Goal: Task Accomplishment & Management: Complete application form

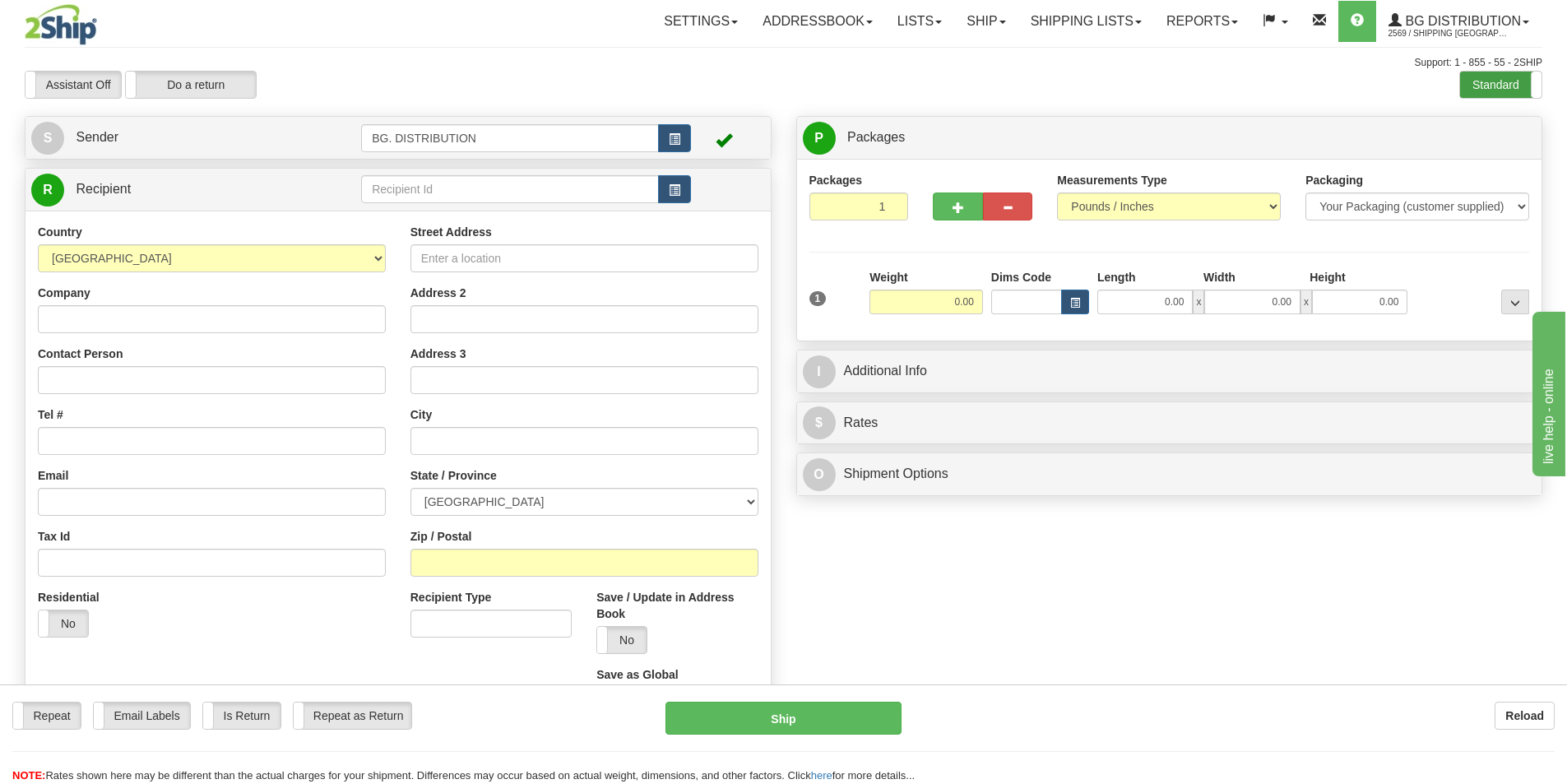
click at [1503, 97] on label "Standard" at bounding box center [1500, 84] width 82 height 26
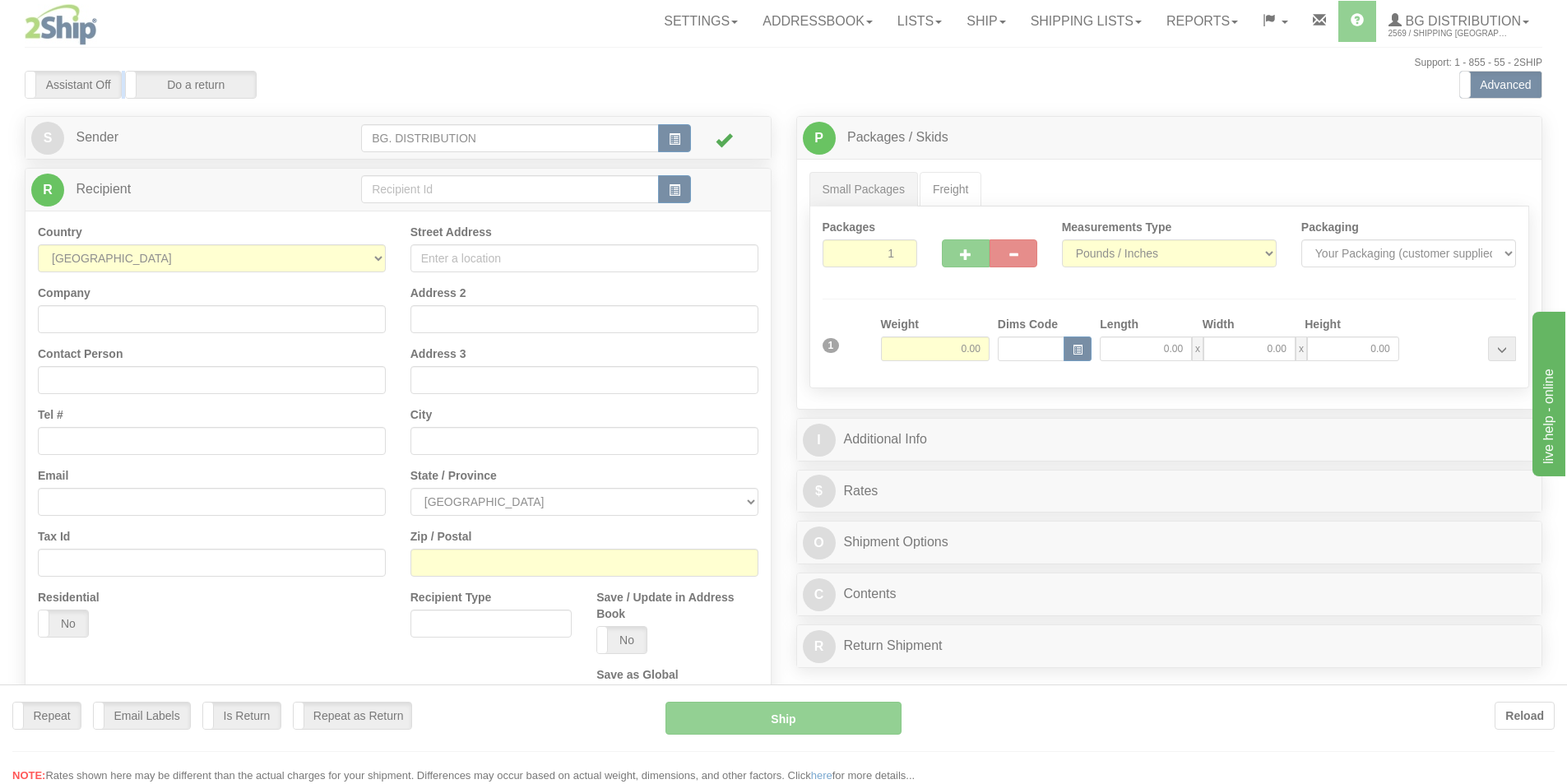
click at [1268, 17] on div at bounding box center [784, 392] width 1567 height 784
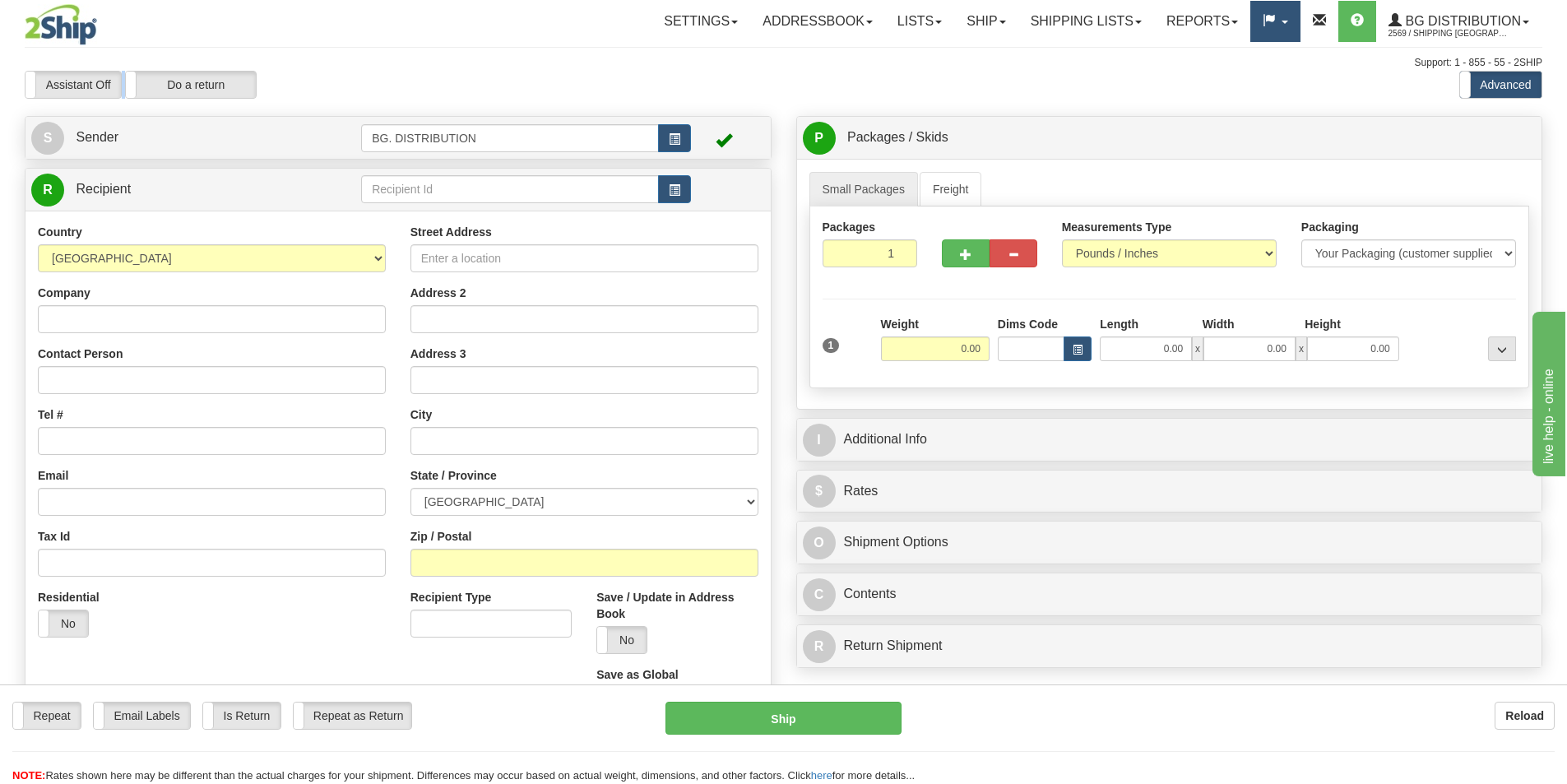
click at [1268, 17] on span at bounding box center [1270, 21] width 13 height 13
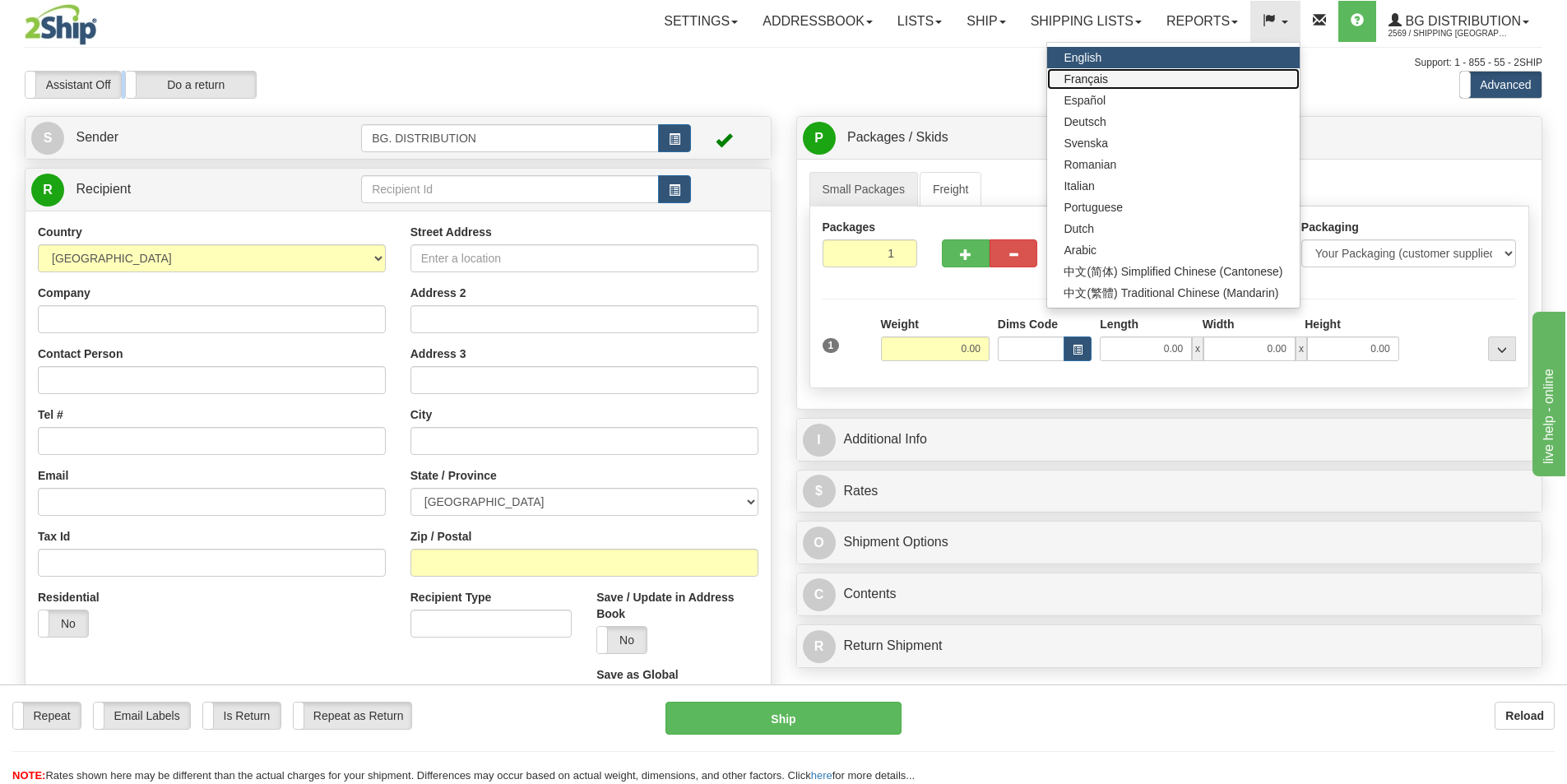
drag, startPoint x: 1153, startPoint y: 76, endPoint x: 1129, endPoint y: 83, distance: 25.0
click at [1152, 76] on link "Français" at bounding box center [1173, 79] width 251 height 22
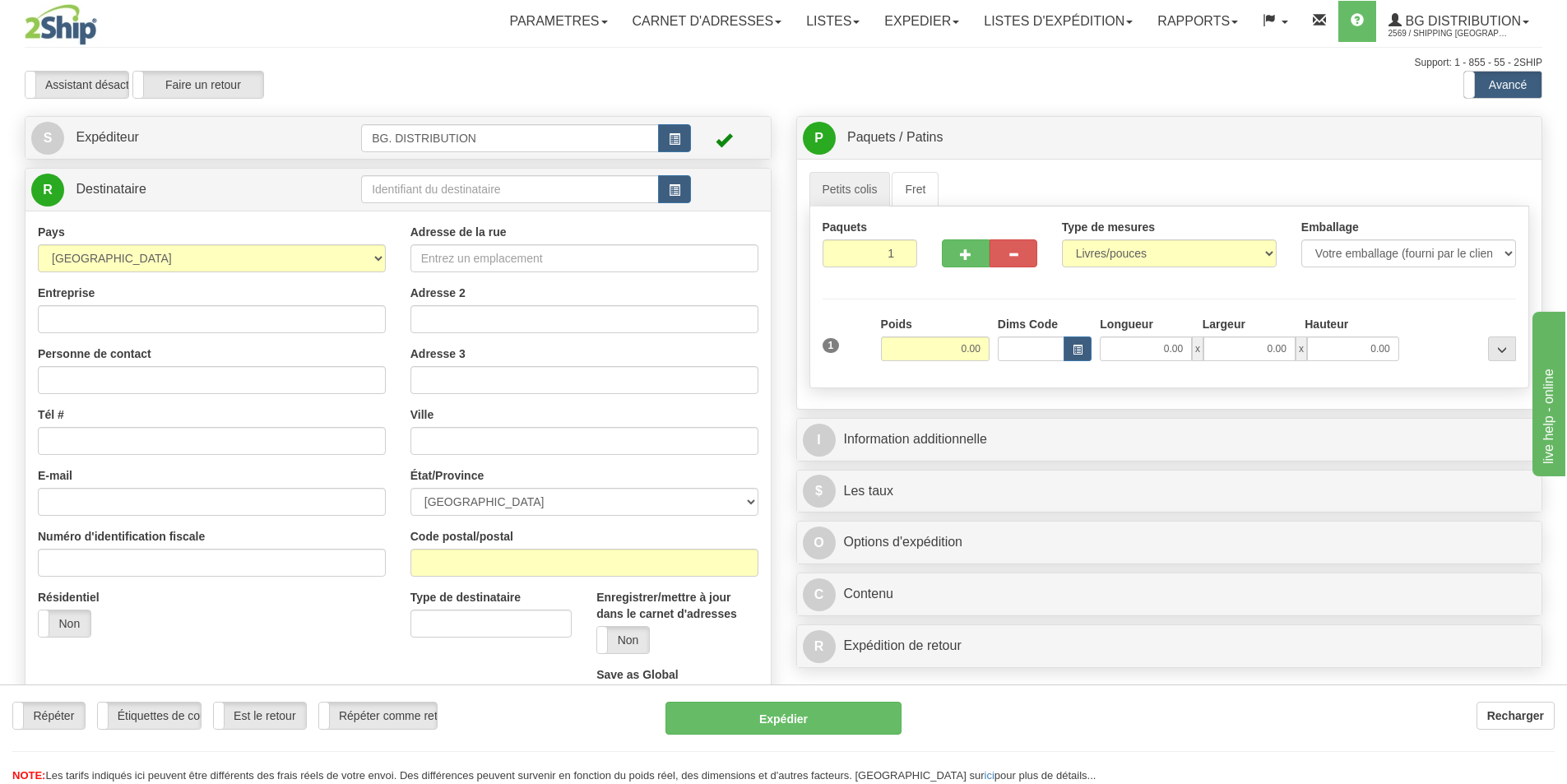
click at [163, 313] on div at bounding box center [784, 392] width 1567 height 784
click at [1488, 87] on label "Avancé" at bounding box center [1503, 84] width 77 height 26
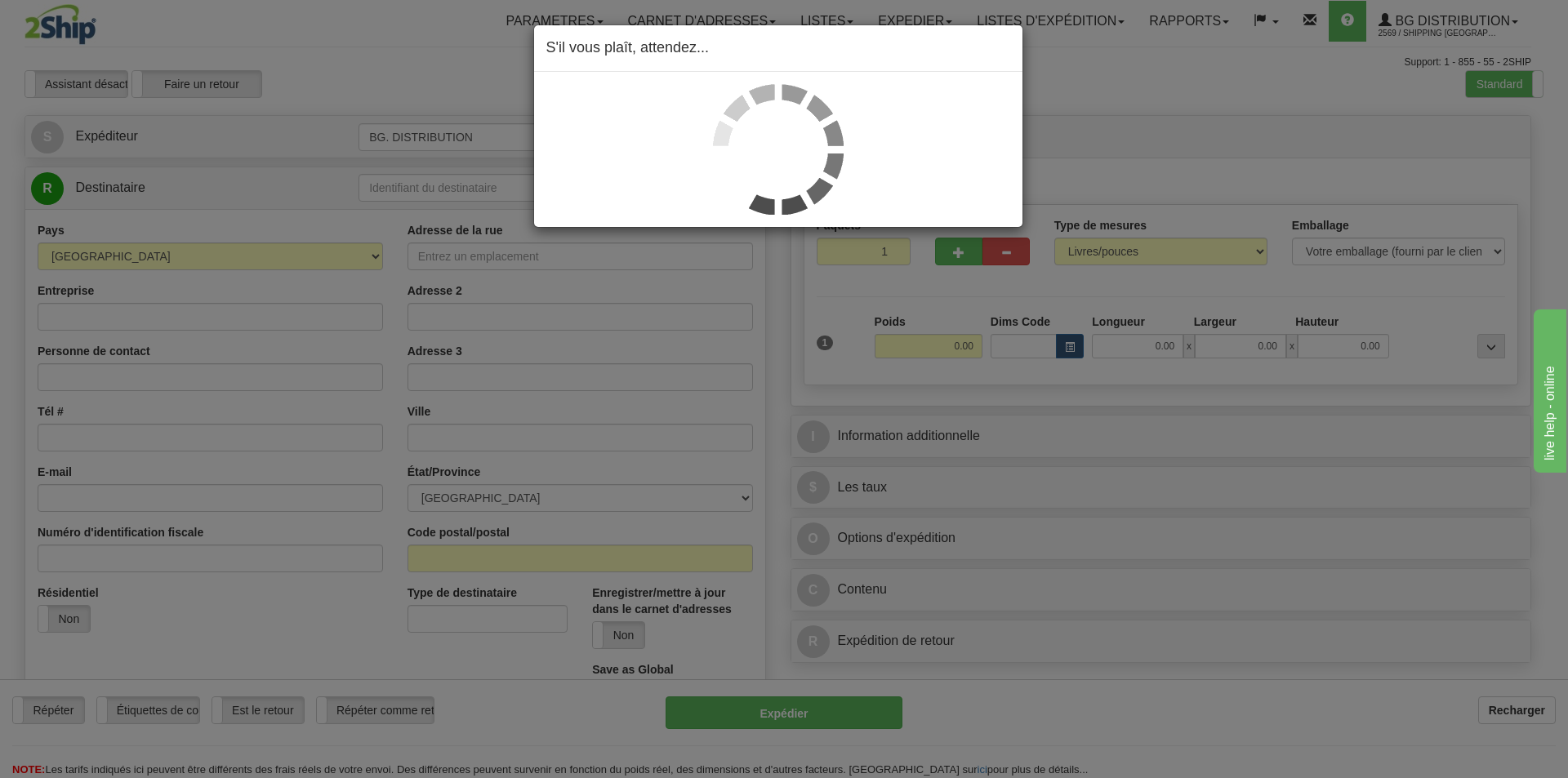
click at [1477, 87] on div "S'il vous plaît, attendez..." at bounding box center [784, 389] width 1568 height 778
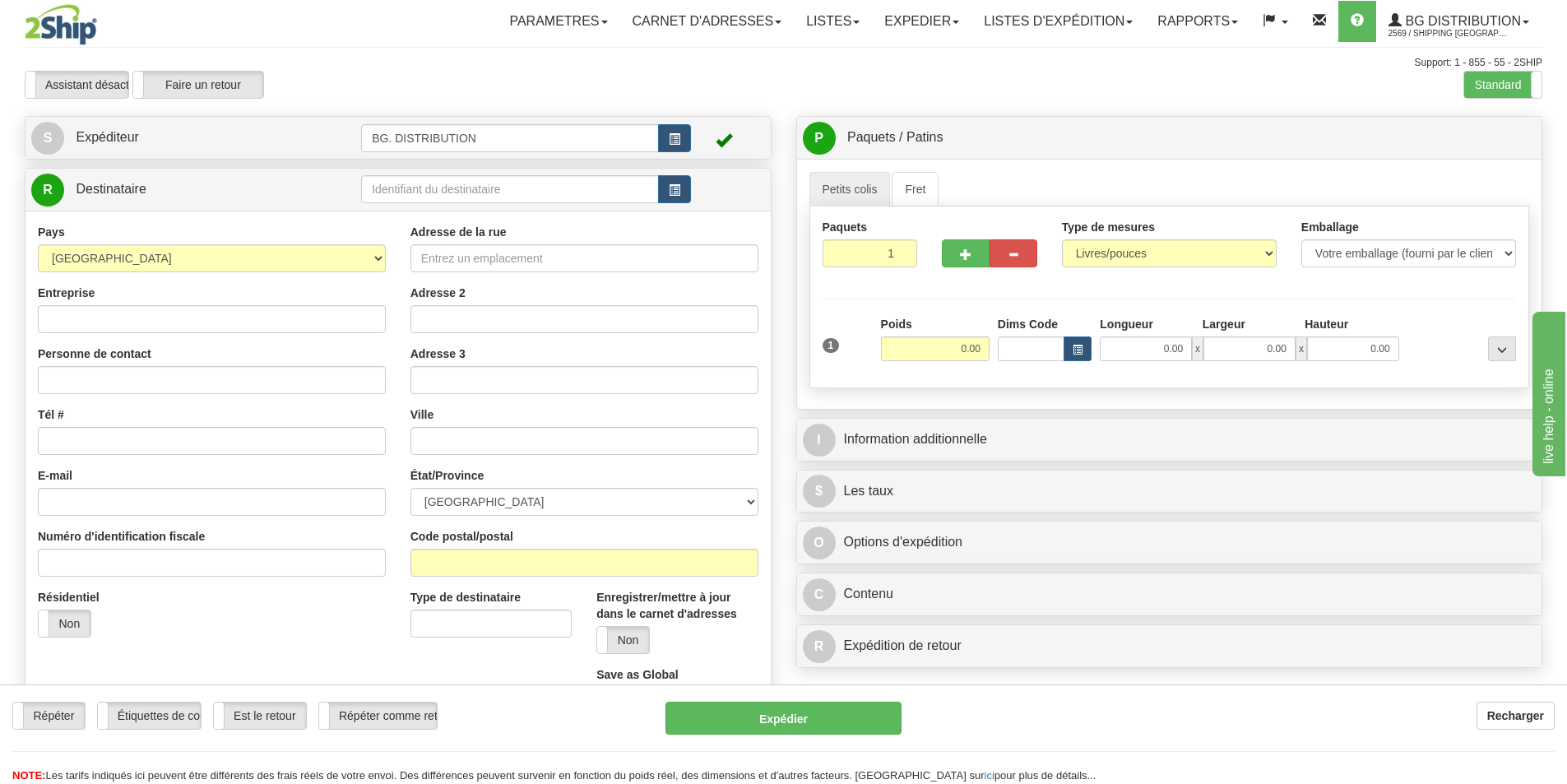
click at [1488, 87] on label "Standard" at bounding box center [1503, 84] width 77 height 26
click at [99, 328] on input "Entreprise" at bounding box center [211, 319] width 348 height 28
type input "ABL SERRURIER"
click at [92, 444] on input "Tél #" at bounding box center [211, 441] width 348 height 28
type input "4505818128"
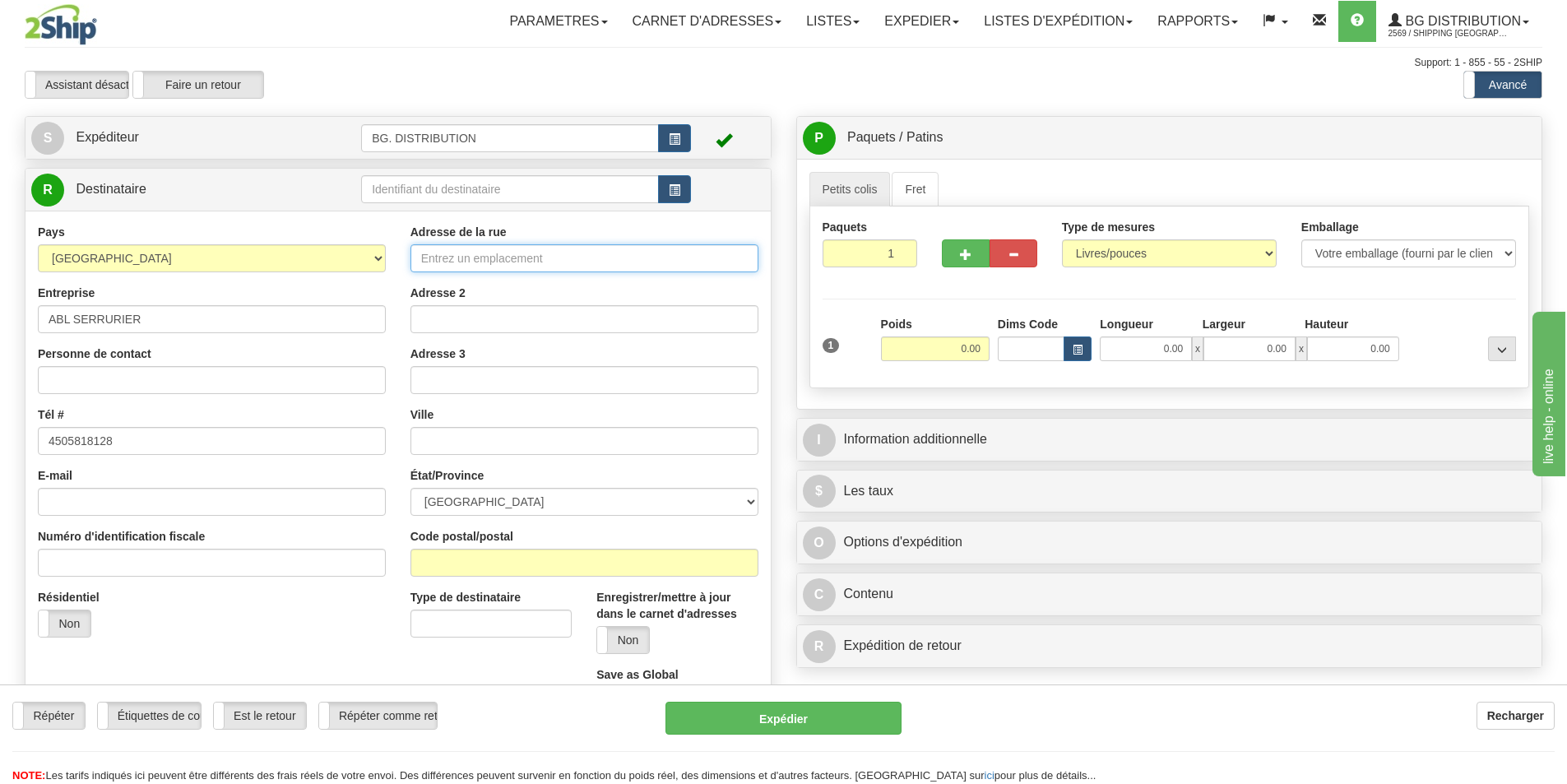
click at [440, 258] on input "Adresse de la rue" at bounding box center [585, 258] width 348 height 28
type input "338 RUE NOTRE DAME"
click at [458, 320] on input "Adresse 2" at bounding box center [585, 319] width 348 height 28
type input "LOCAL 3"
click at [525, 501] on select "ALBERTA BRITISH COLUMBIA MANITOBA NEW BRUNSWICK NEWFOUNDLAND NOVA SCOTIA NUNAVU…" at bounding box center [585, 502] width 348 height 28
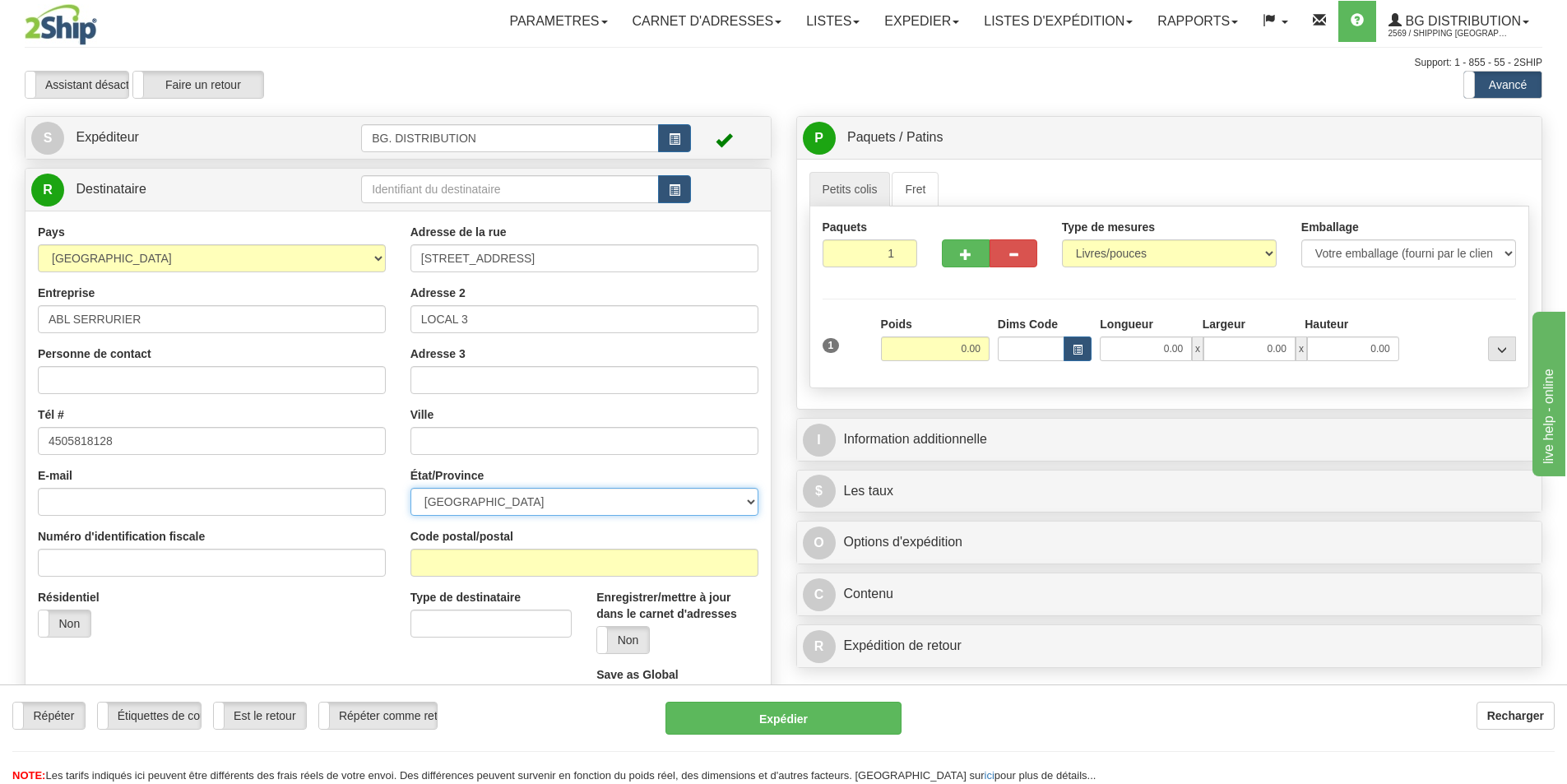
select select "QC"
click at [411, 488] on select "ALBERTA BRITISH COLUMBIA MANITOBA NEW BRUNSWICK NEWFOUNDLAND NOVA SCOTIA NUNAVU…" at bounding box center [585, 502] width 348 height 28
click at [466, 436] on input "text" at bounding box center [585, 441] width 348 height 28
type input "REPENTIGNY"
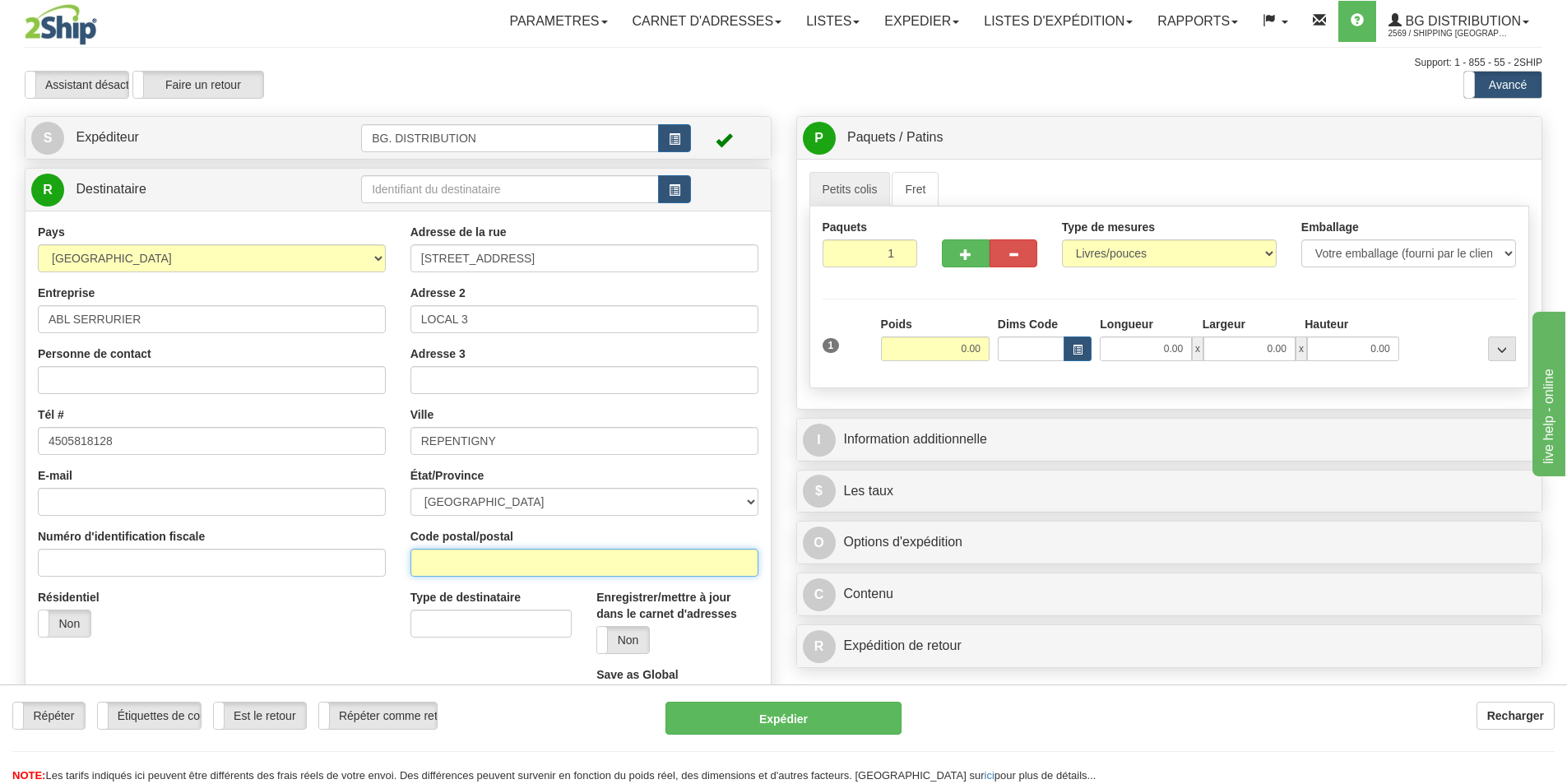
click at [531, 571] on input "Code postal/postal" at bounding box center [585, 563] width 348 height 28
type input "J6A2S2"
click at [951, 348] on input "0.00" at bounding box center [936, 349] width 109 height 24
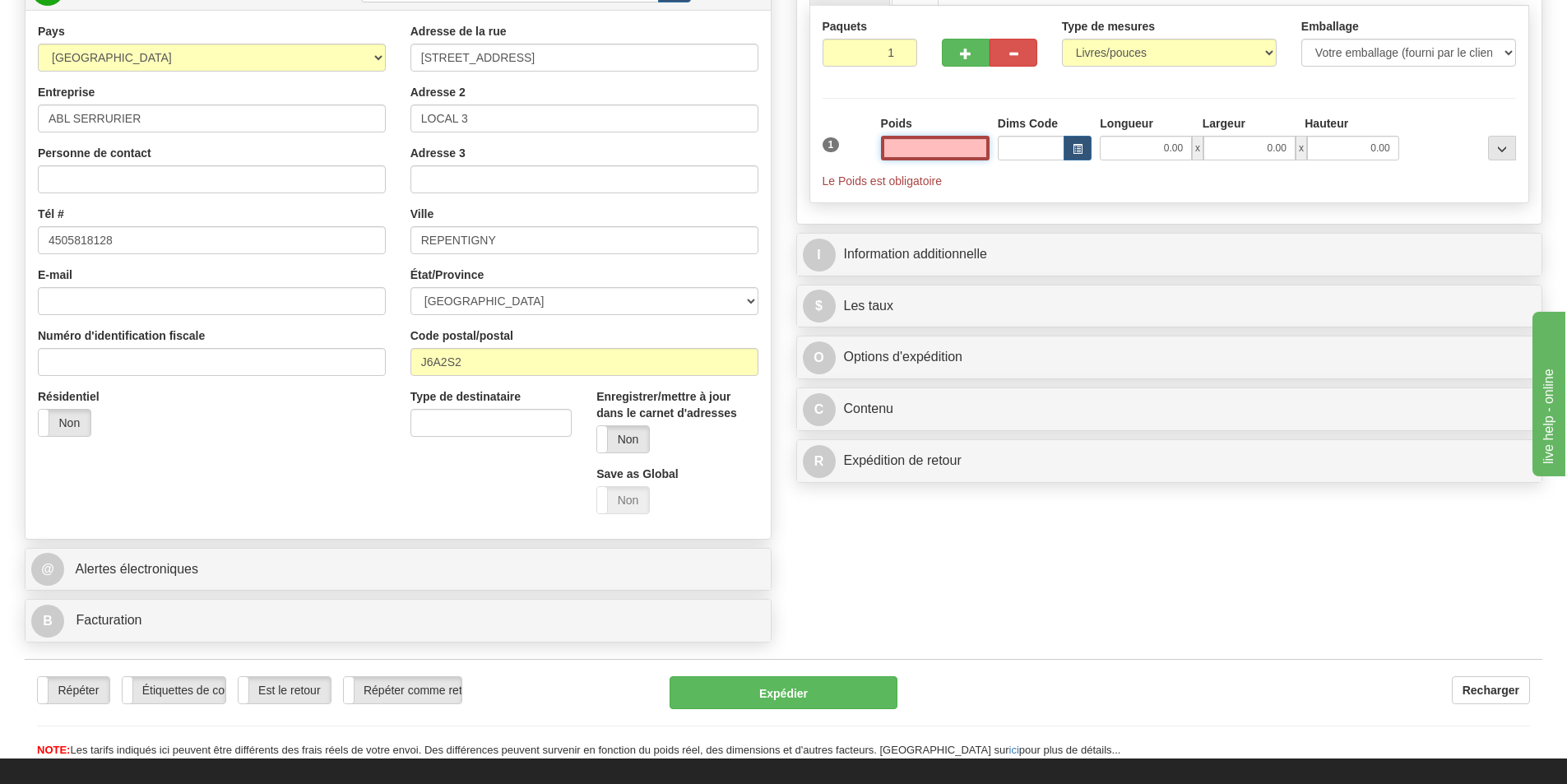
scroll to position [247, 0]
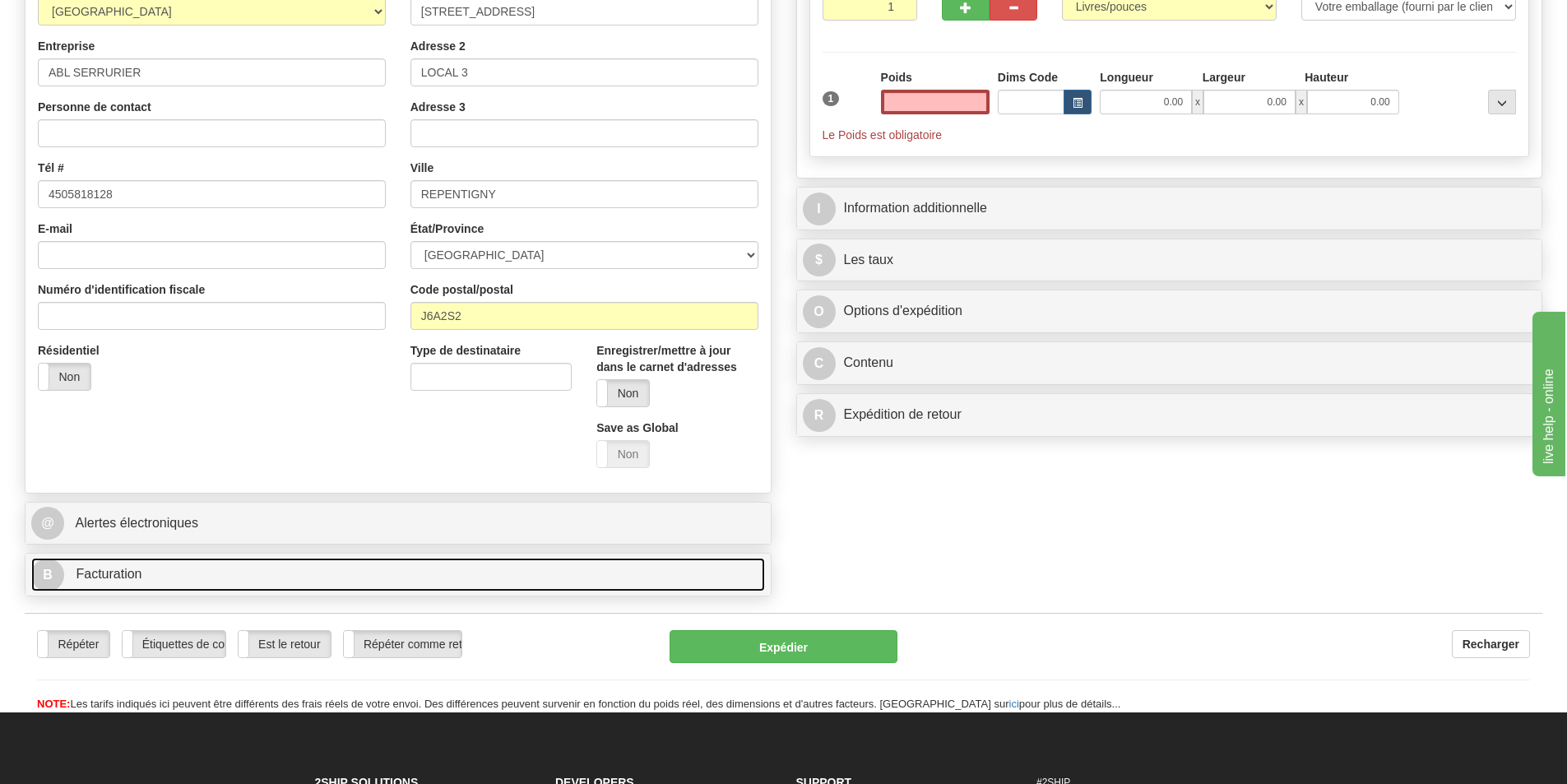
type input "0.00"
click at [272, 569] on link "B Facturation" at bounding box center [398, 575] width 734 height 34
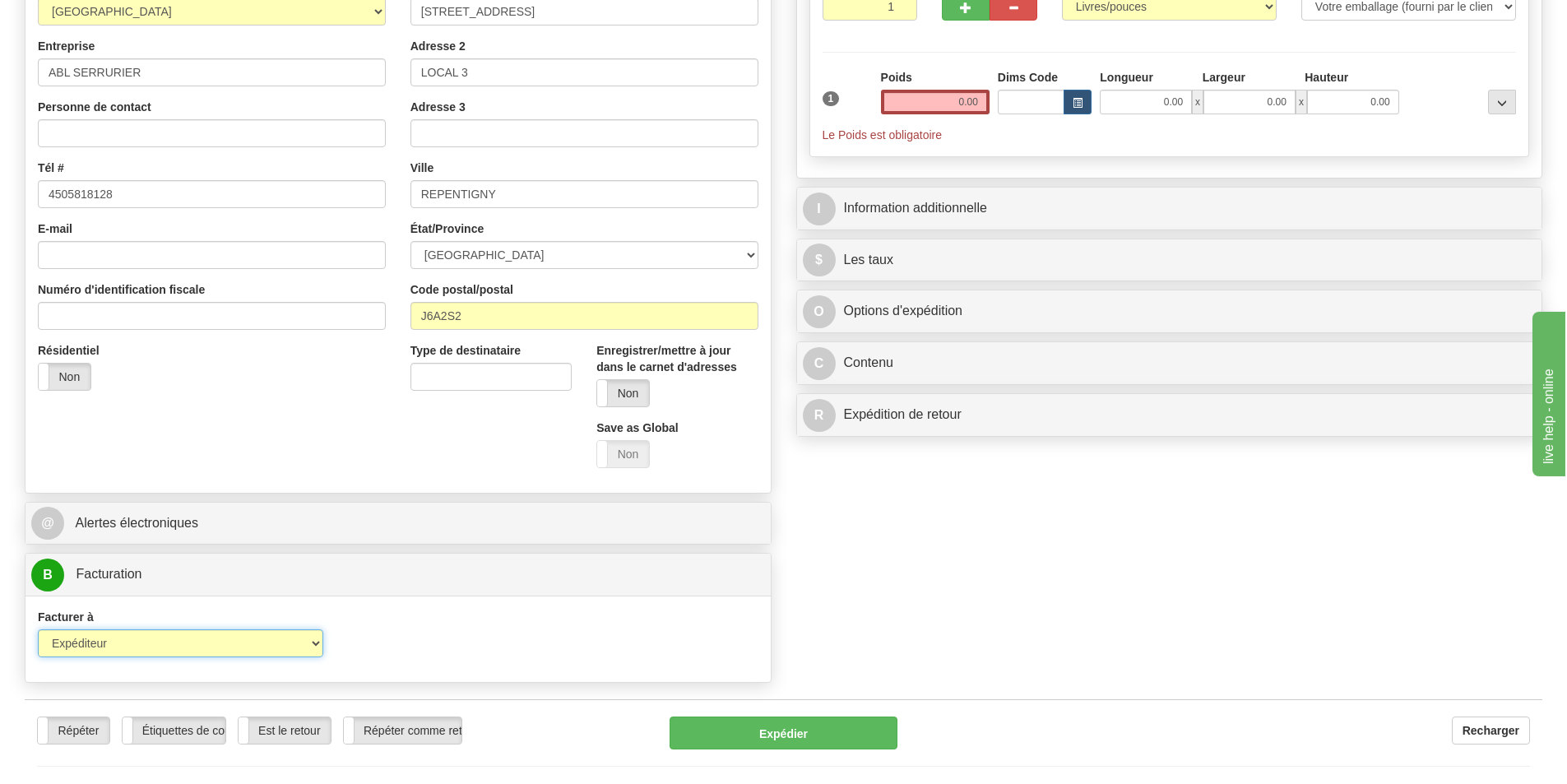
click at [260, 639] on select "Expéditeur Destinataire Tierce personne Collecter" at bounding box center [180, 643] width 285 height 28
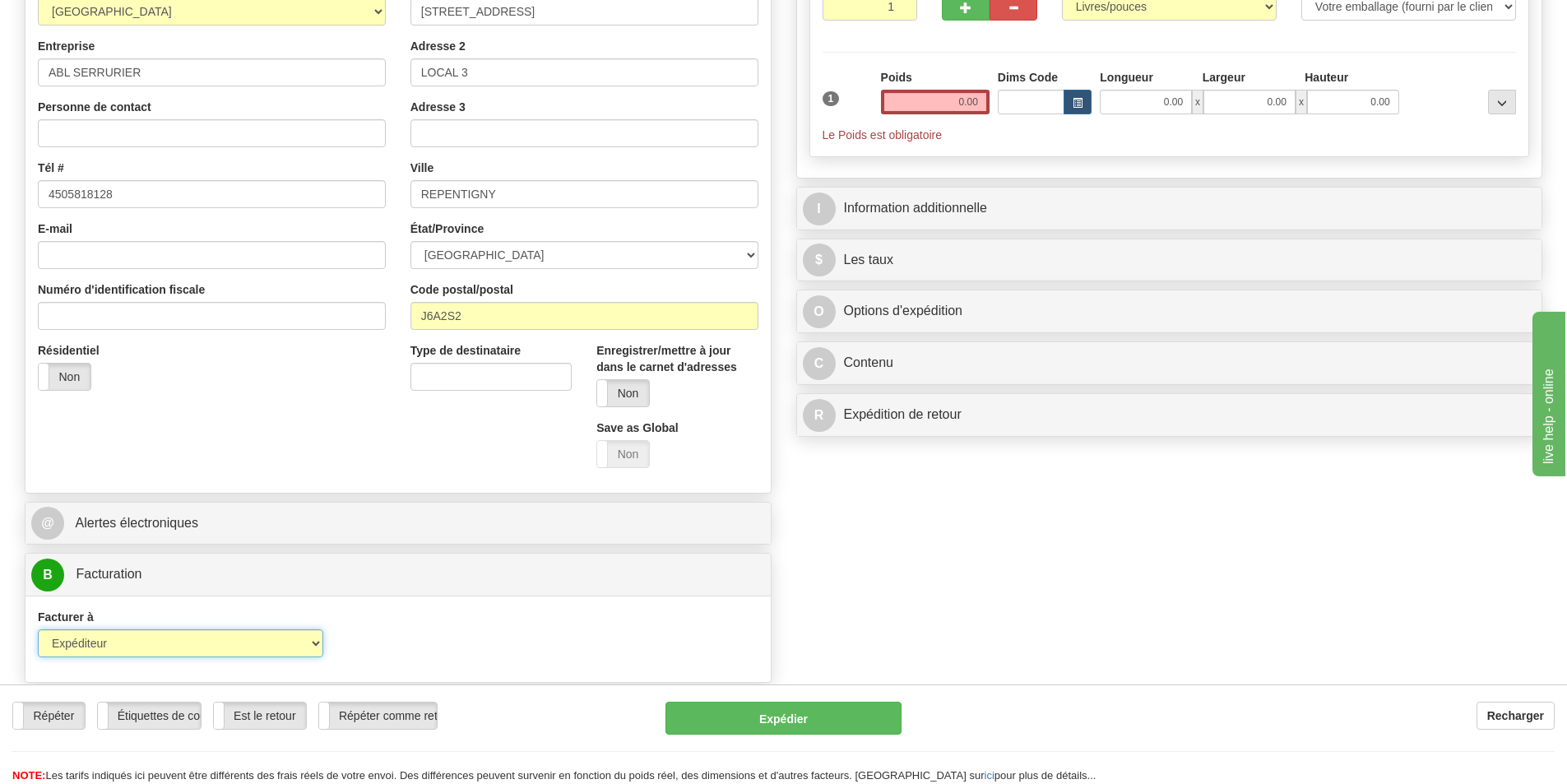
select select "2"
click at [38, 629] on select "Expéditeur Destinataire Tierce personne Collecter" at bounding box center [180, 643] width 285 height 28
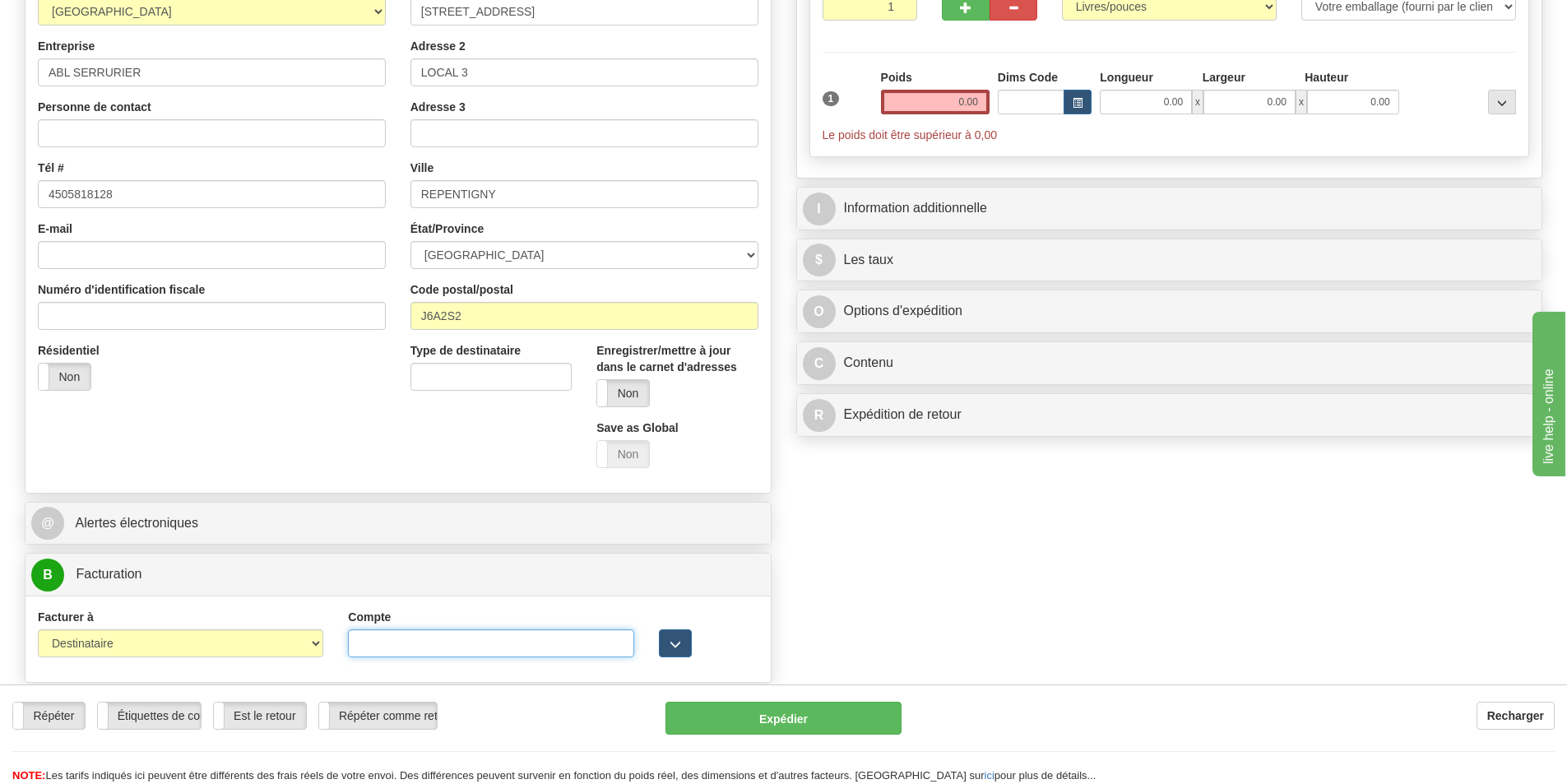
click at [435, 651] on input "Compte" at bounding box center [491, 643] width 285 height 28
type input "7187980"
click at [935, 104] on input "0.00" at bounding box center [936, 102] width 109 height 24
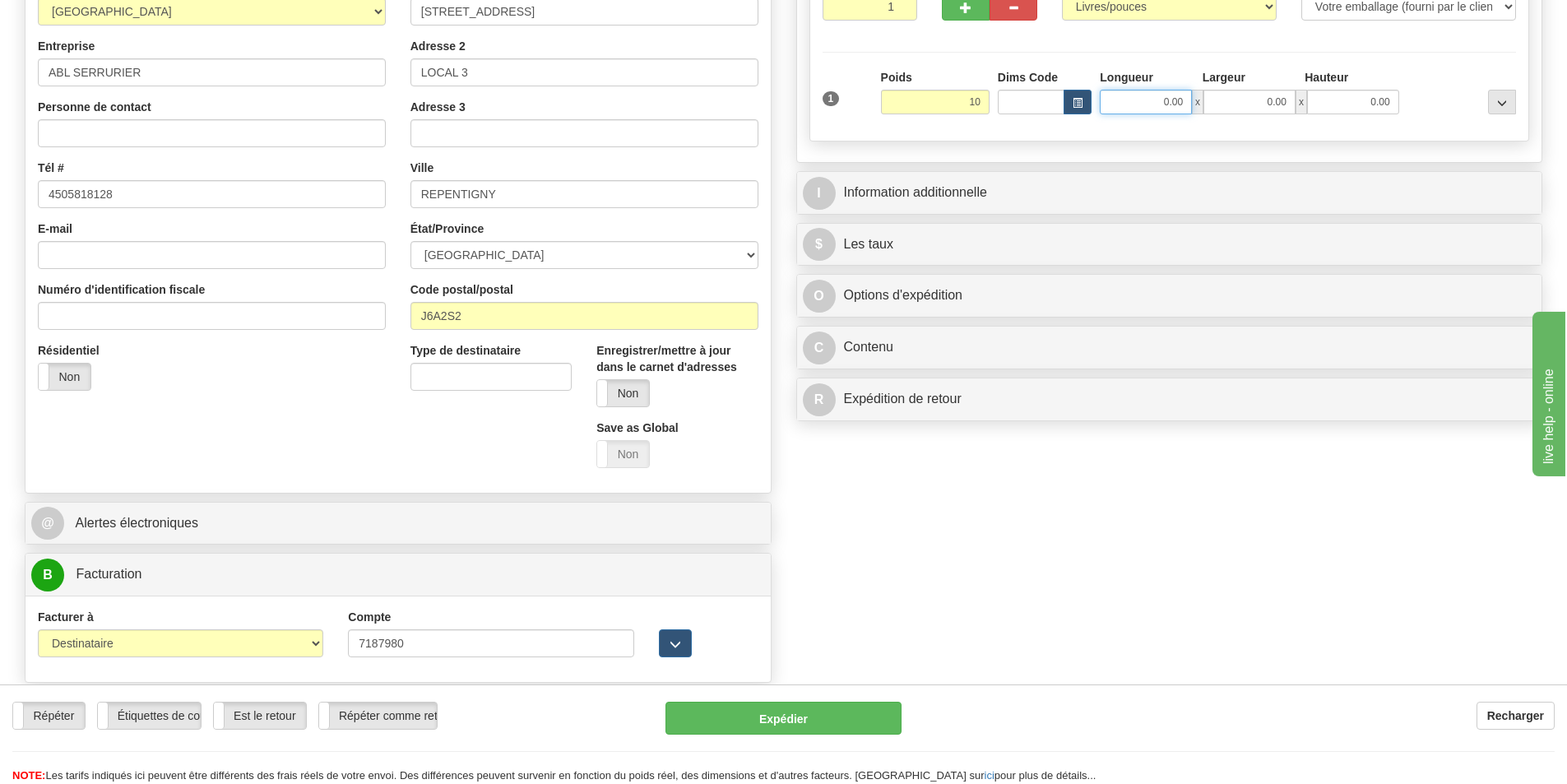
type input "10.00"
drag, startPoint x: 1136, startPoint y: 99, endPoint x: 1121, endPoint y: 111, distance: 19.2
click at [1136, 99] on input "0.00" at bounding box center [1146, 102] width 92 height 24
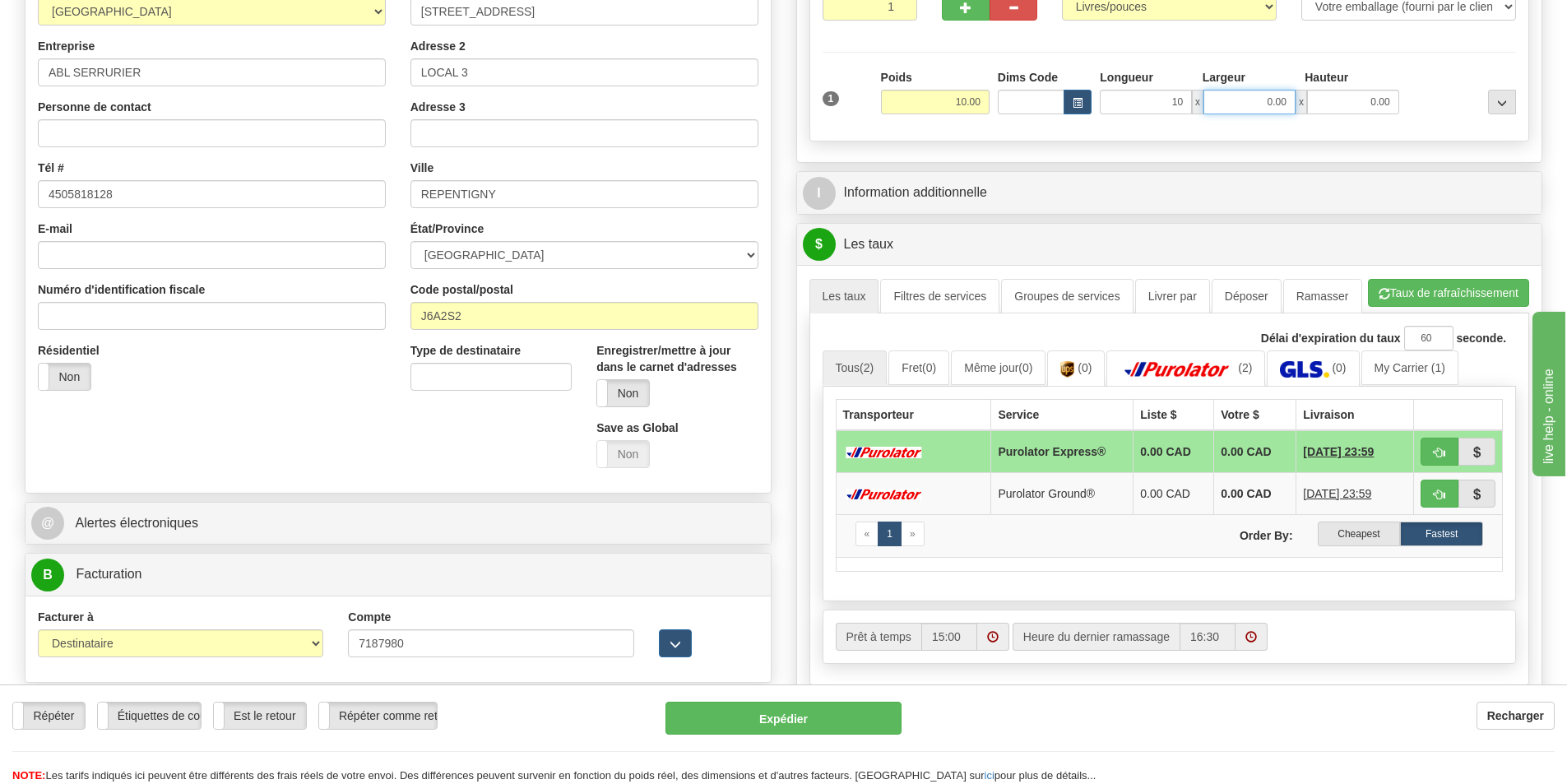
type input "10.00"
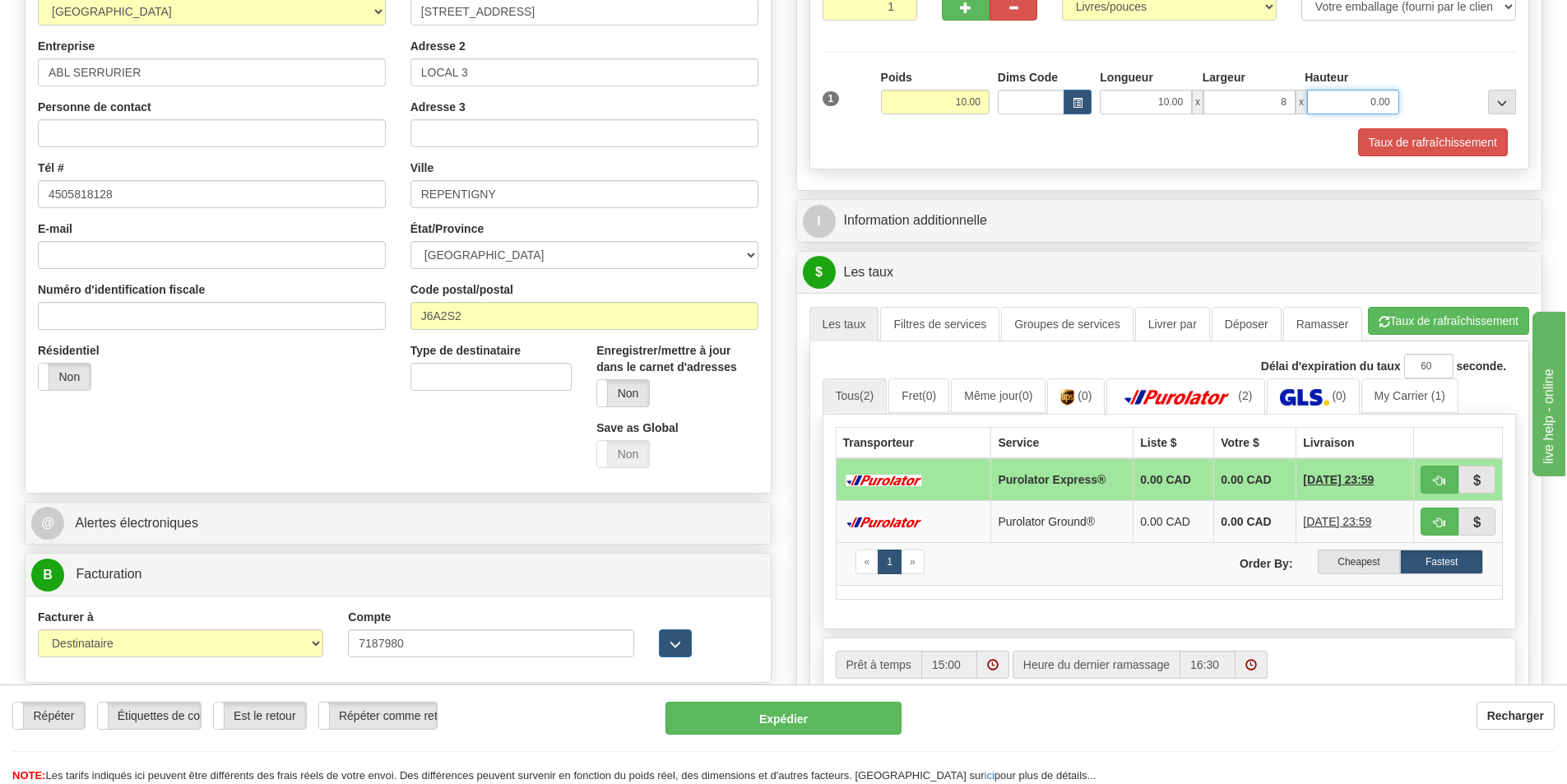
type input "8.00"
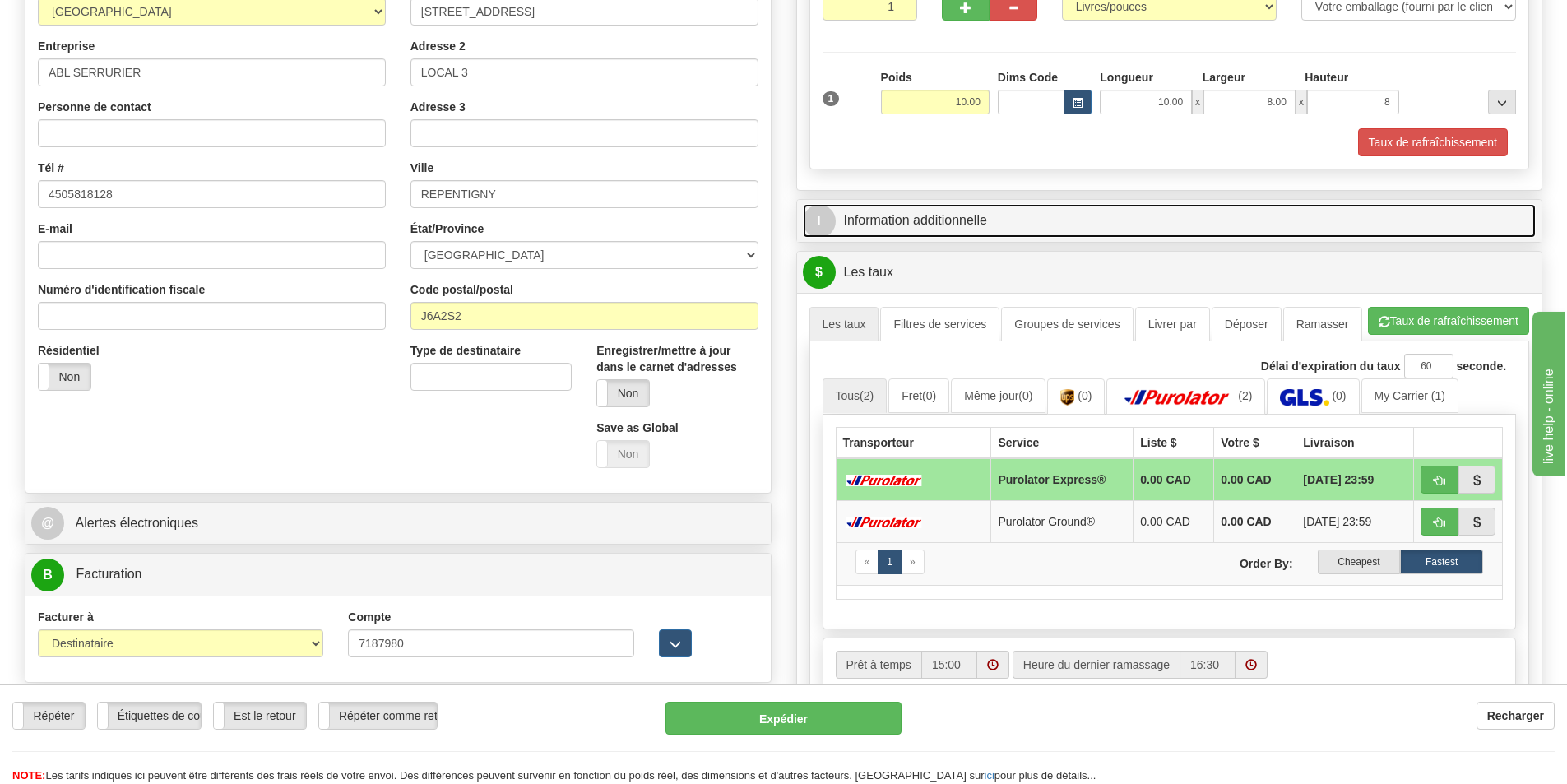
type input "8.00"
click at [985, 210] on link "I Information additionnelle" at bounding box center [1170, 220] width 734 height 34
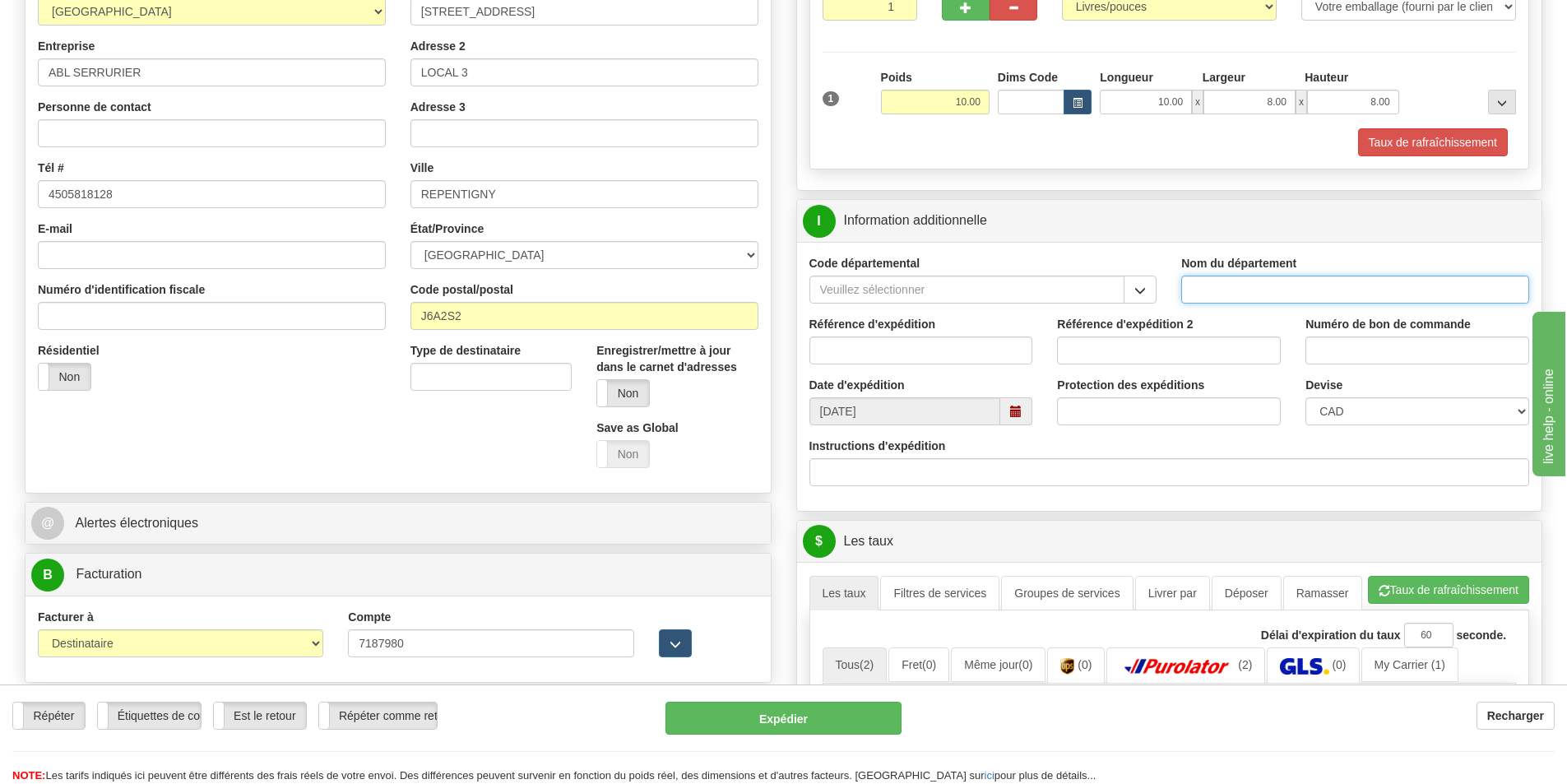
drag, startPoint x: 1262, startPoint y: 298, endPoint x: 1245, endPoint y: 310, distance: 20.8
click at [1262, 298] on input "Nom du département" at bounding box center [1355, 290] width 348 height 28
type input "."
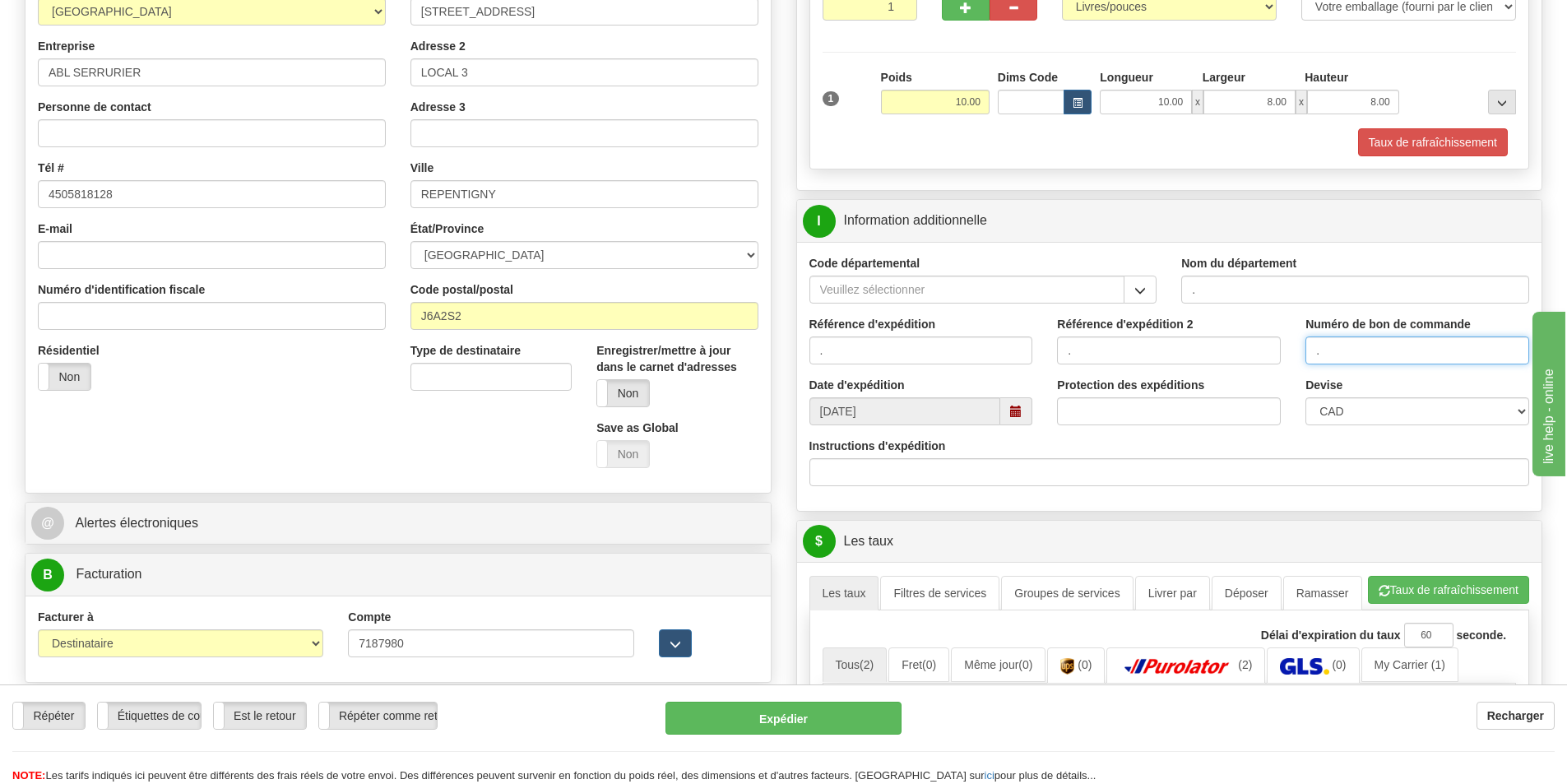
type input "."
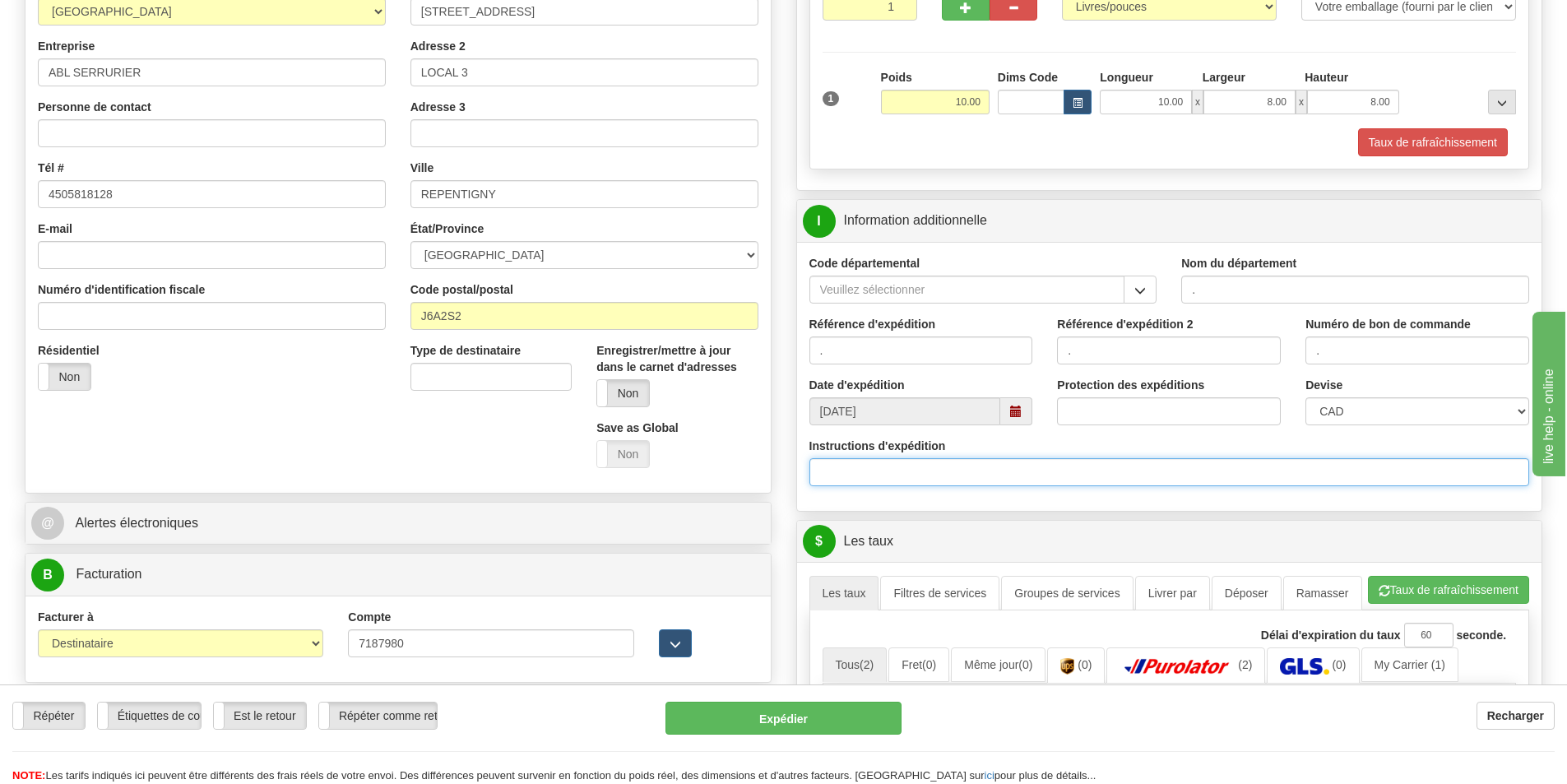
click at [966, 469] on input "Instructions d'expédition" at bounding box center [1170, 472] width 721 height 28
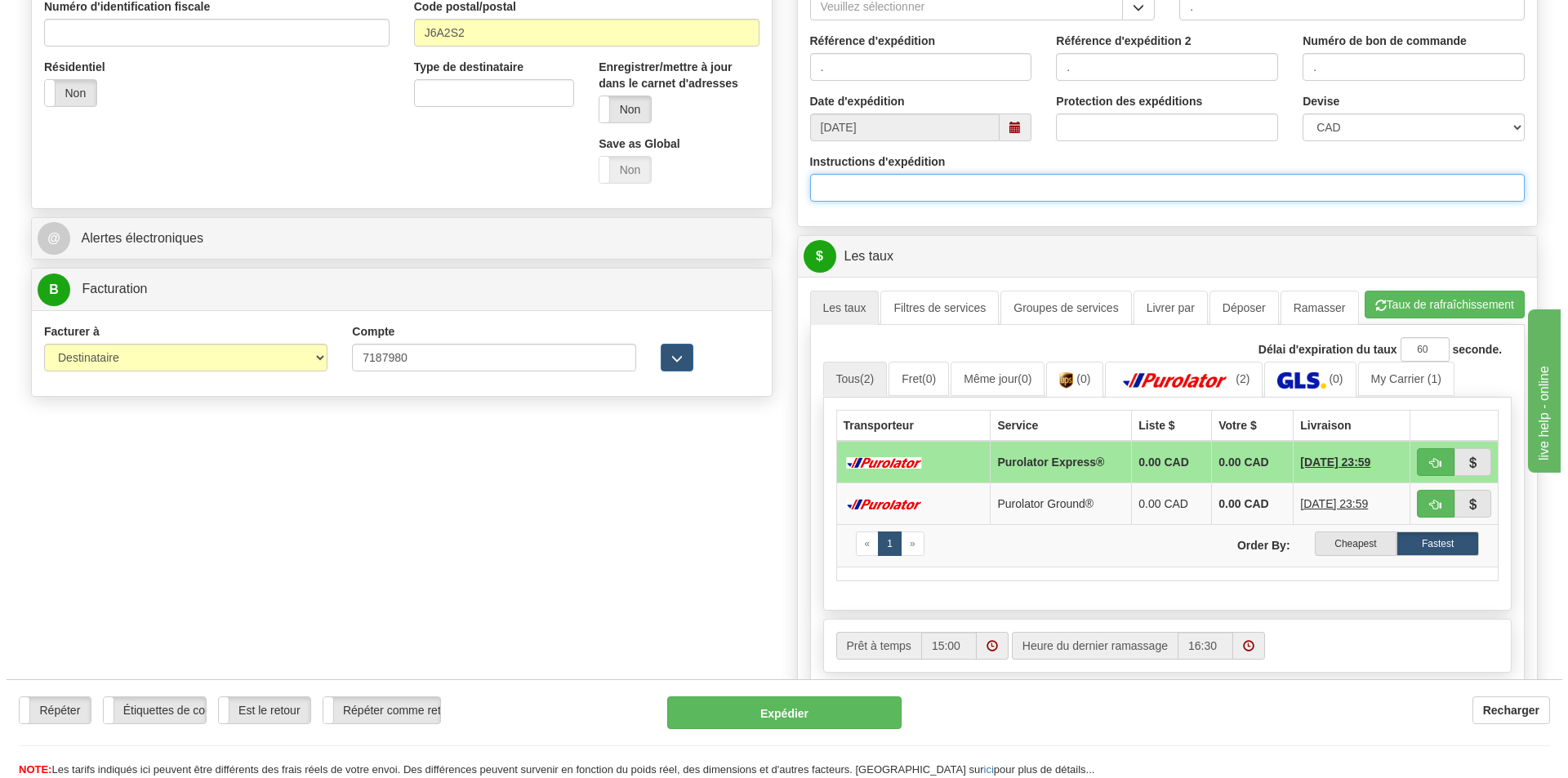
scroll to position [571, 0]
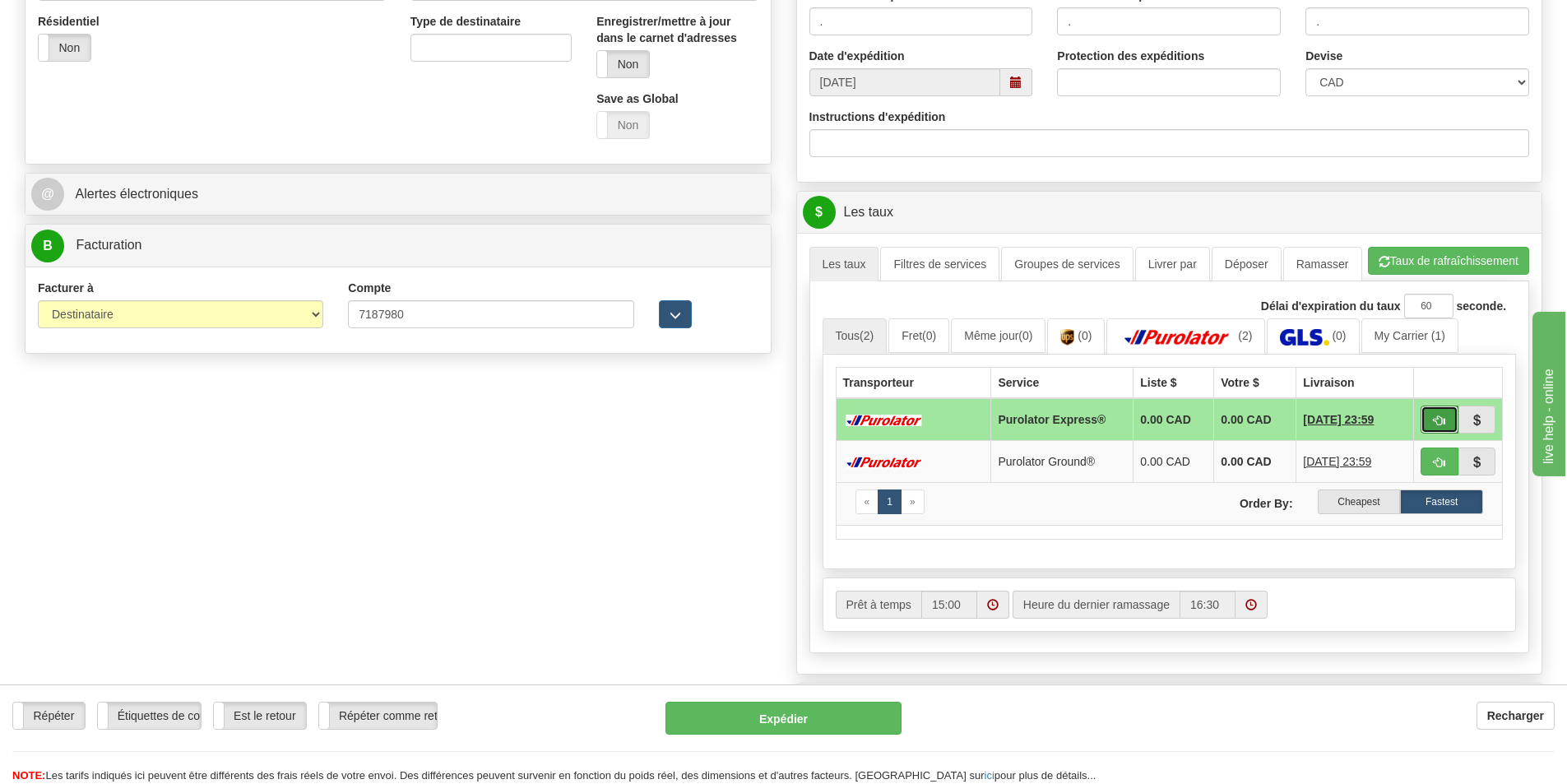
click at [1425, 418] on button "button" at bounding box center [1439, 419] width 38 height 28
type input "202"
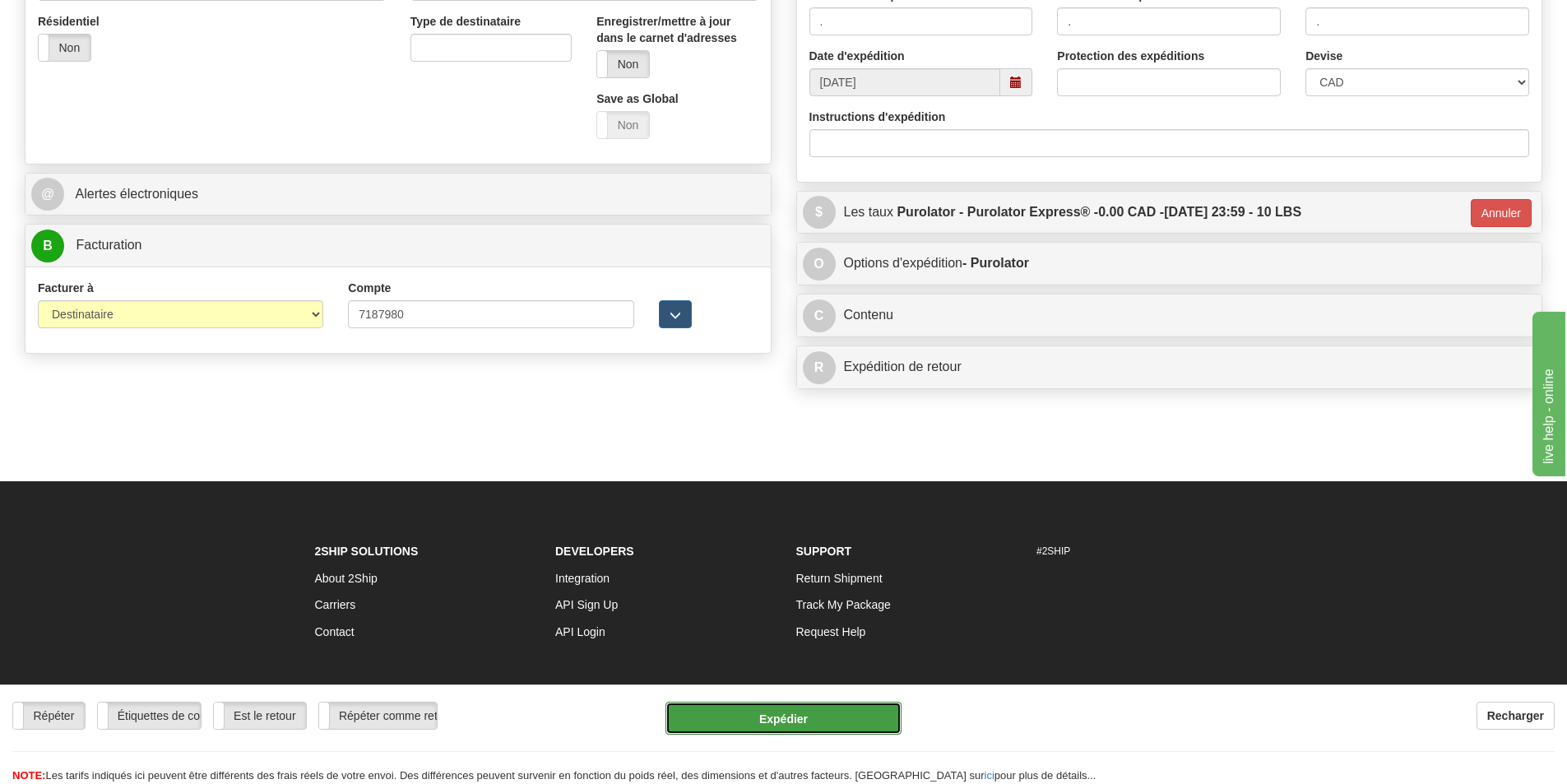
click at [786, 711] on button "Expédier" at bounding box center [784, 717] width 236 height 33
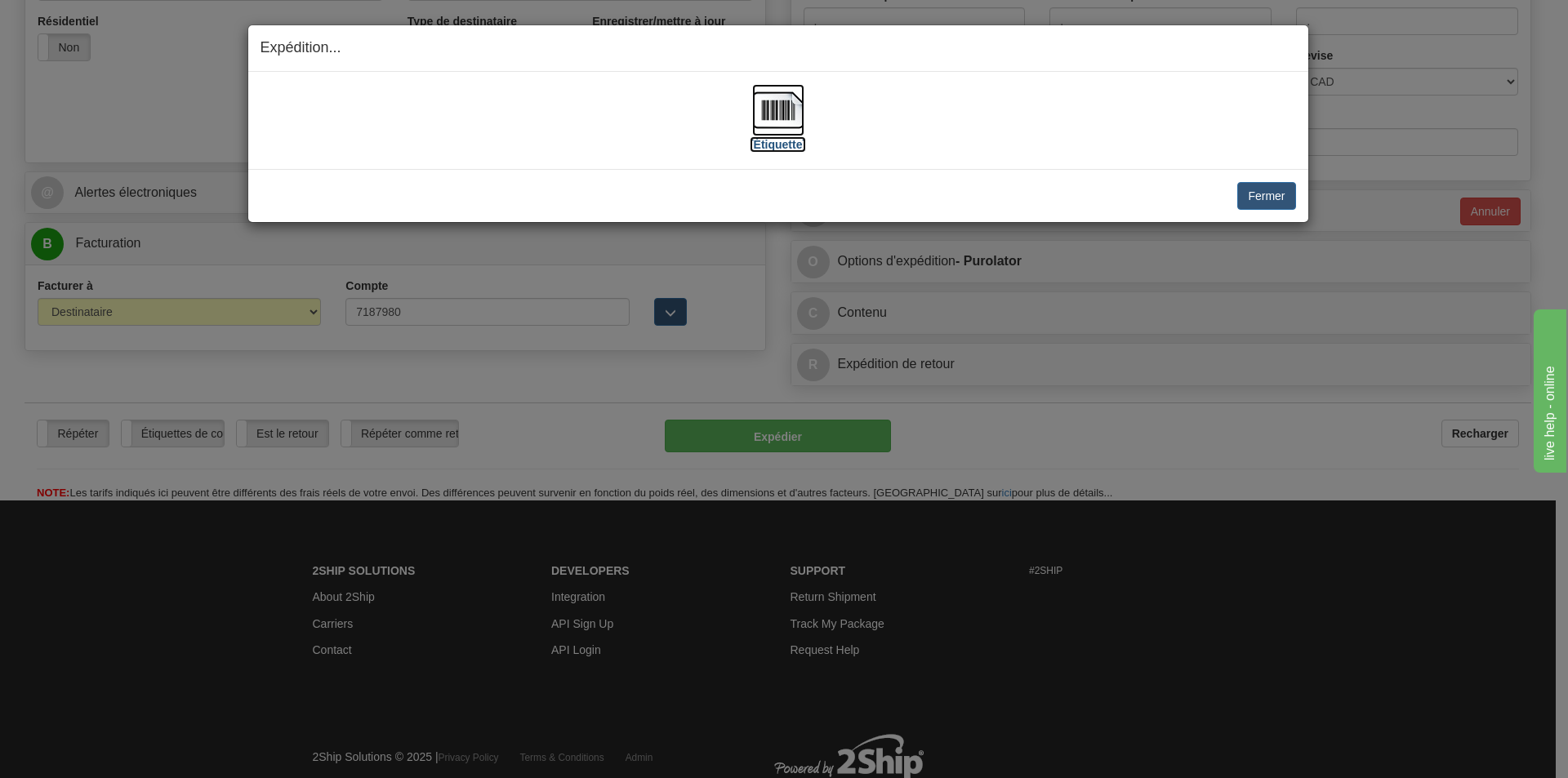
click at [780, 102] on img at bounding box center [778, 110] width 52 height 52
click at [1264, 189] on button "Fermer" at bounding box center [1265, 196] width 58 height 28
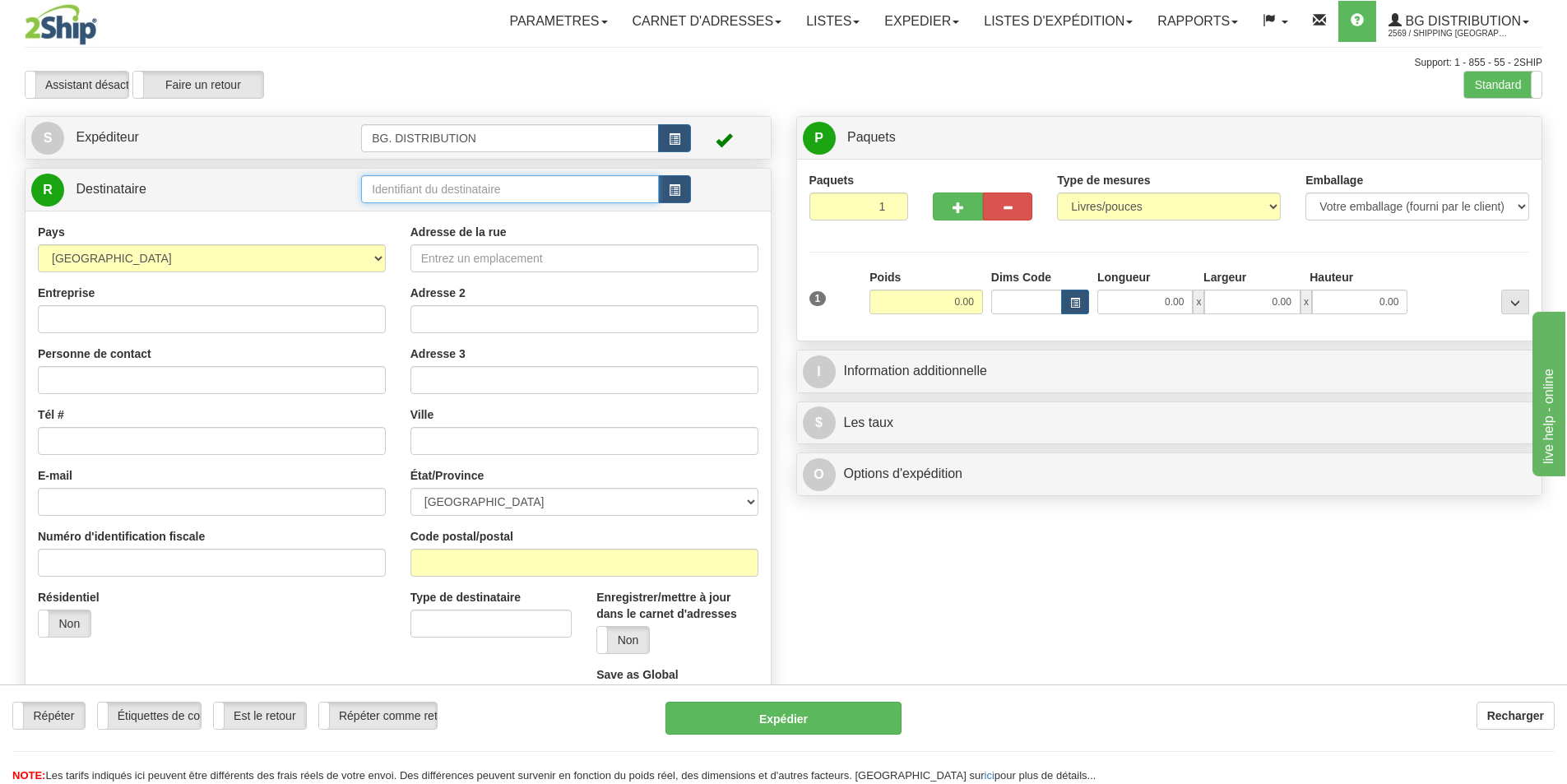
click at [497, 193] on input "text" at bounding box center [510, 189] width 297 height 28
click at [428, 215] on div "60185" at bounding box center [507, 214] width 282 height 18
type input "60185"
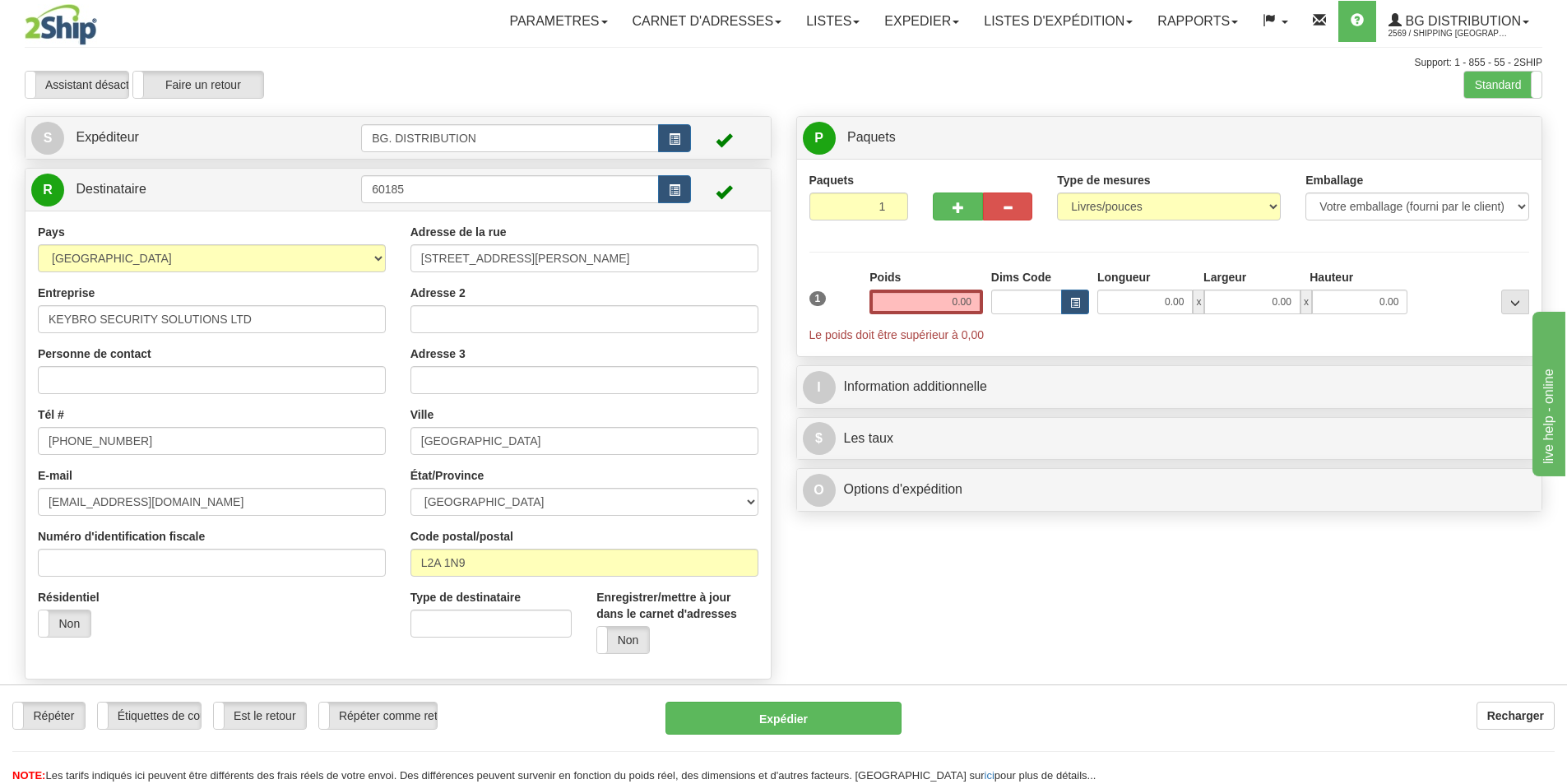
click at [910, 289] on div "Poids 0.00" at bounding box center [926, 292] width 114 height 45
drag, startPoint x: 954, startPoint y: 307, endPoint x: 1055, endPoint y: 301, distance: 101.2
click at [1053, 302] on div "1 Poids 0.00 Dims Code 0.00" at bounding box center [1169, 306] width 729 height 74
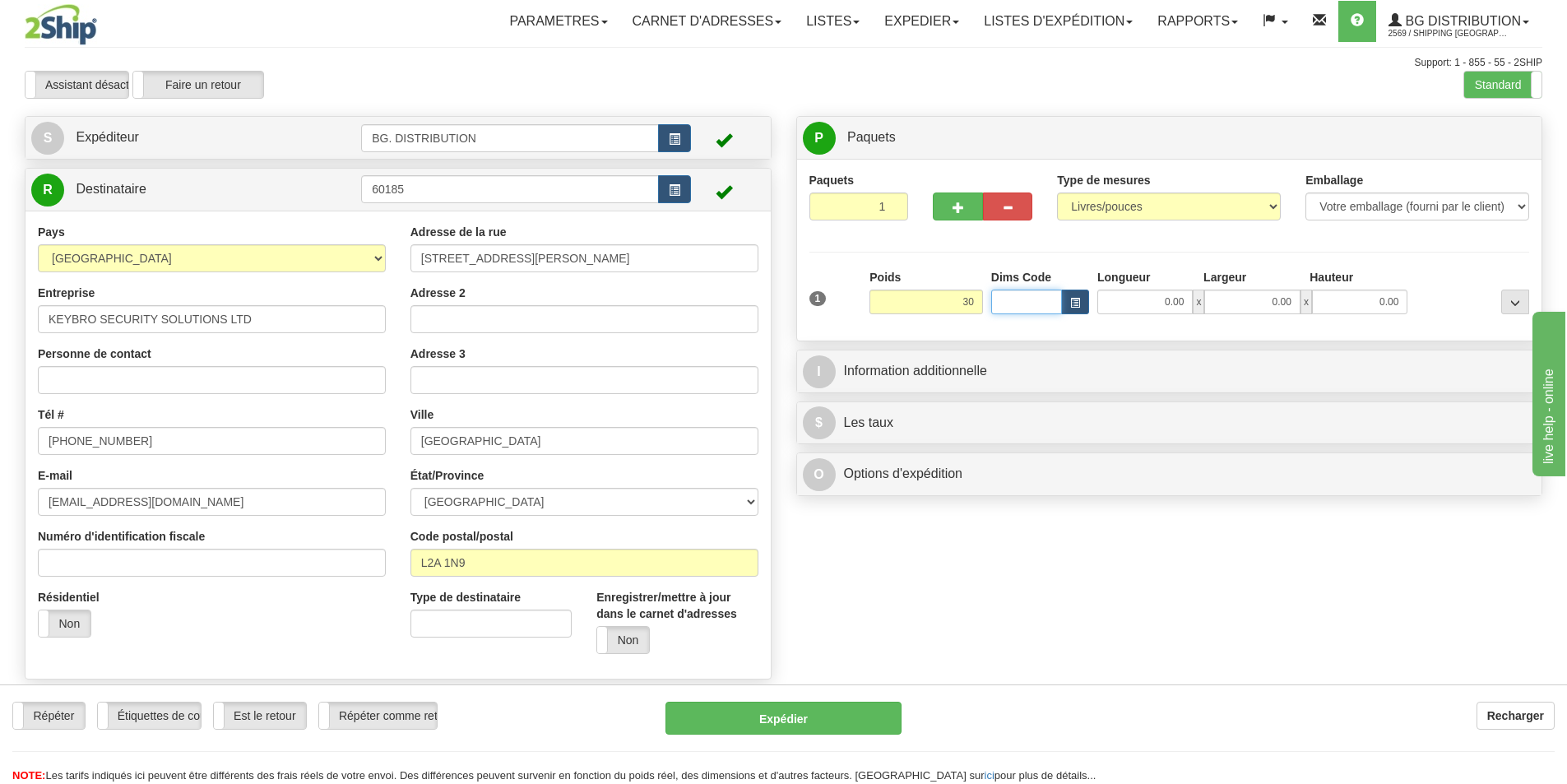
type input "30.00"
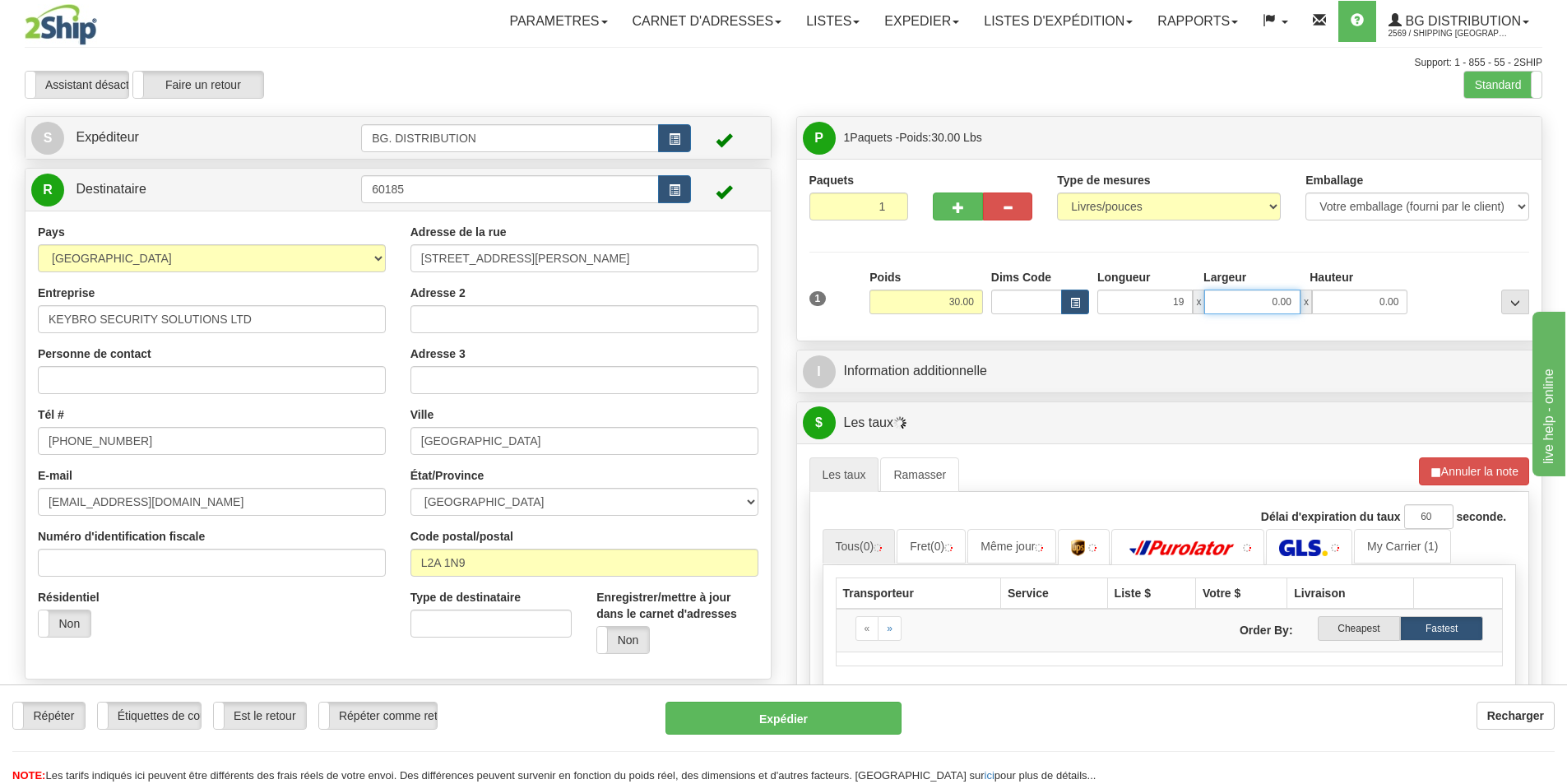
type input "19.00"
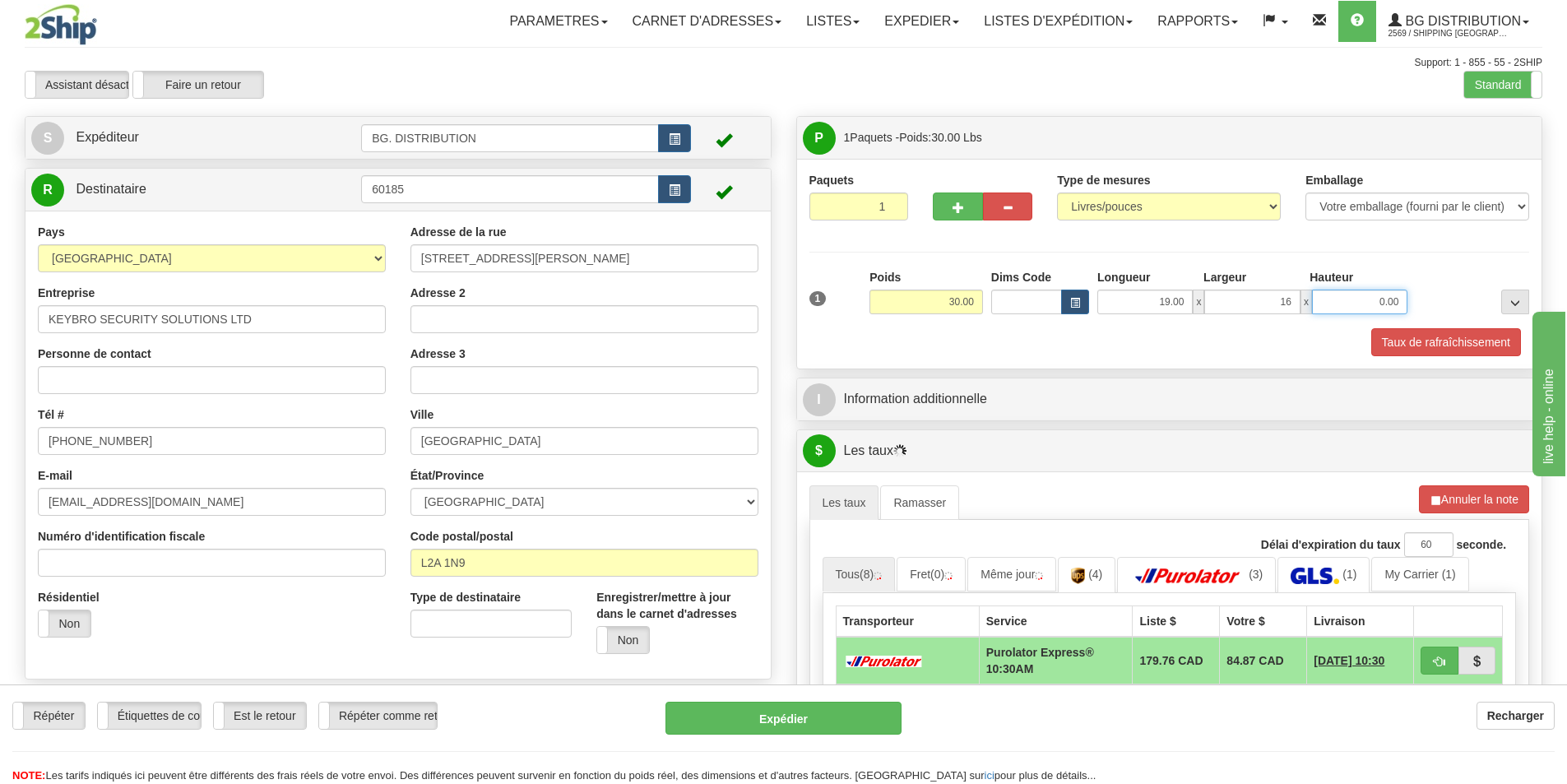
type input "16.00"
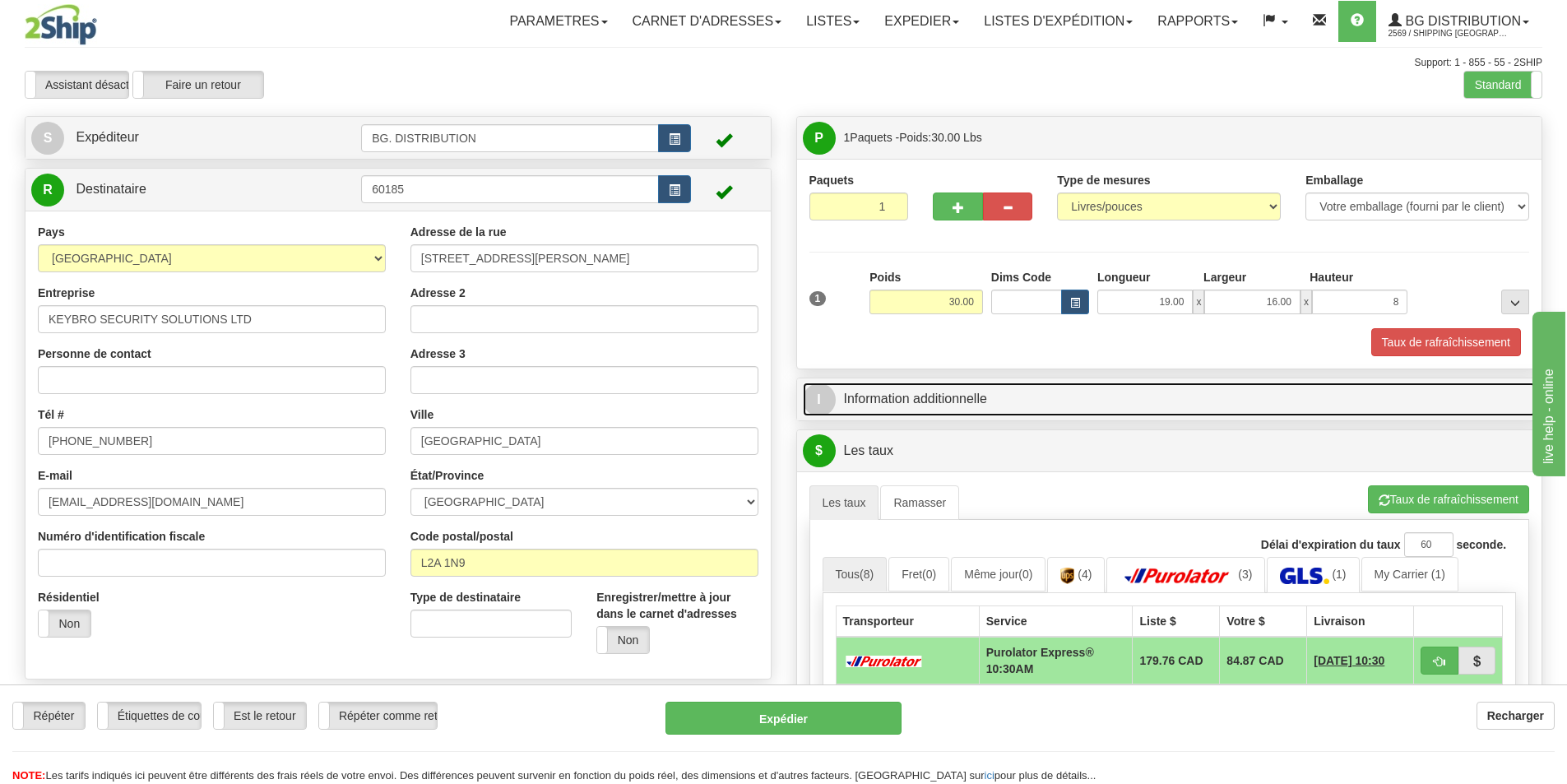
type input "8.00"
click at [1080, 396] on link "I Information additionnelle" at bounding box center [1170, 400] width 734 height 34
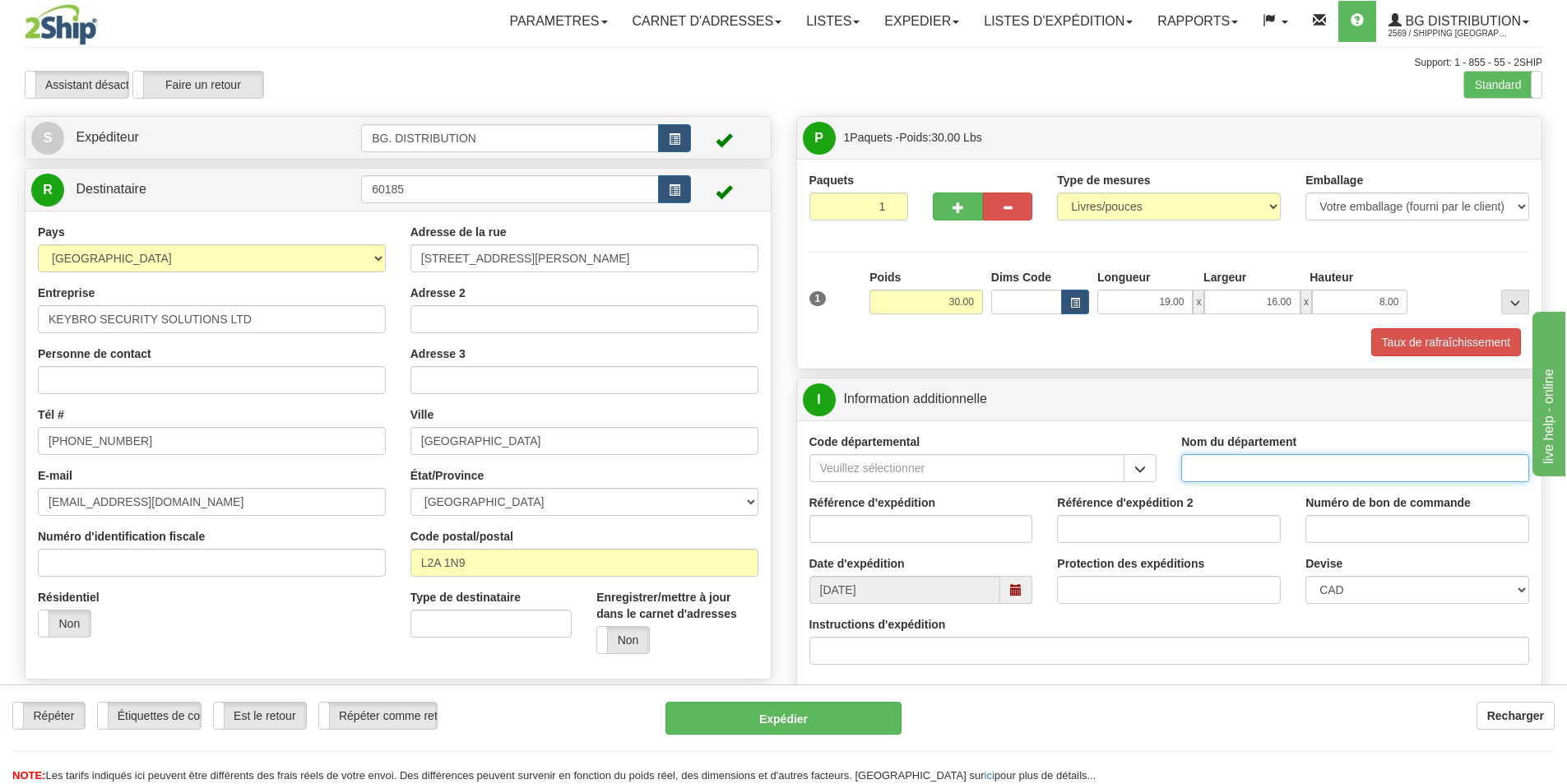
click at [1287, 471] on input "Nom du département" at bounding box center [1355, 468] width 348 height 28
type input "."
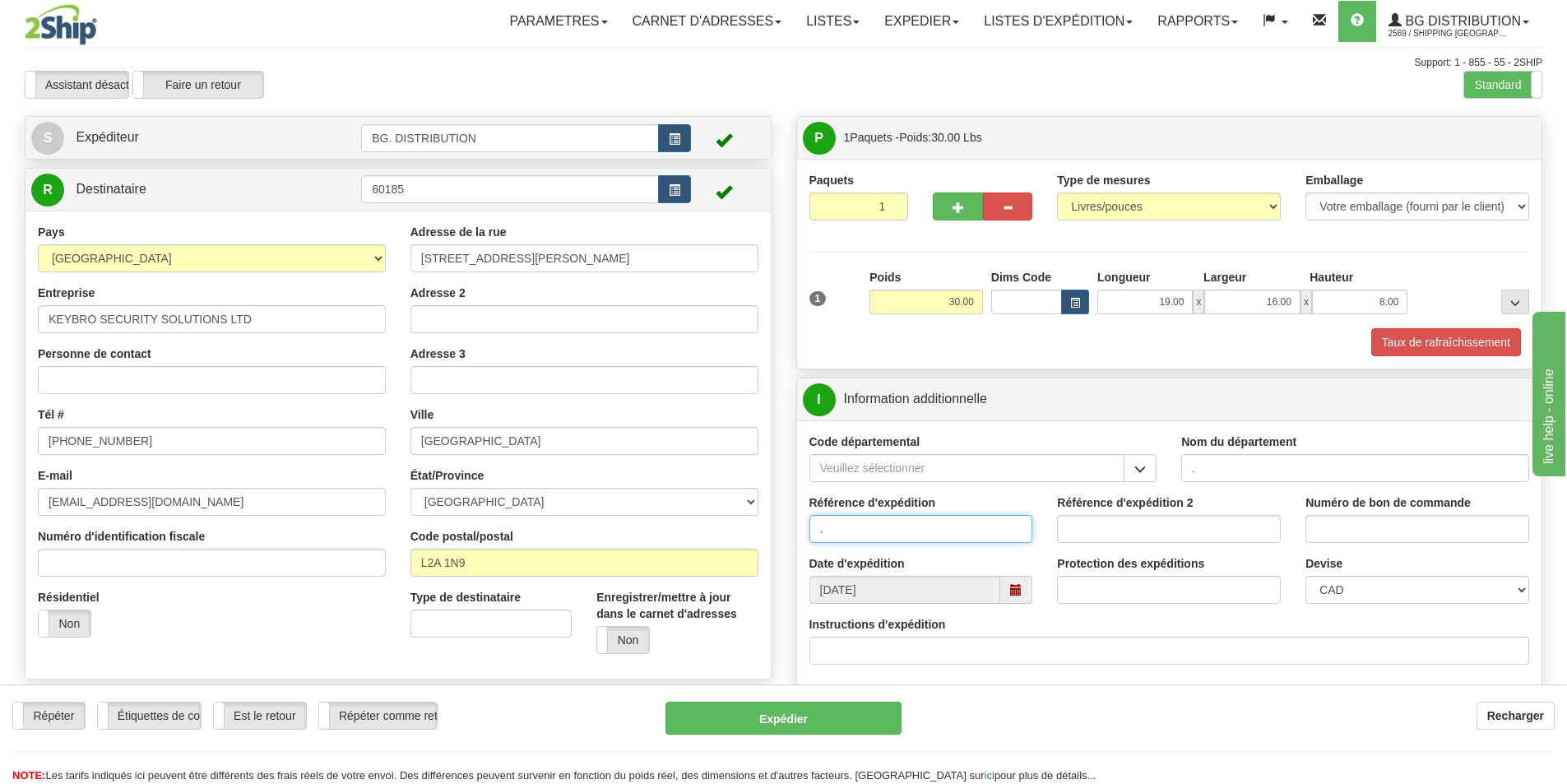
type input "."
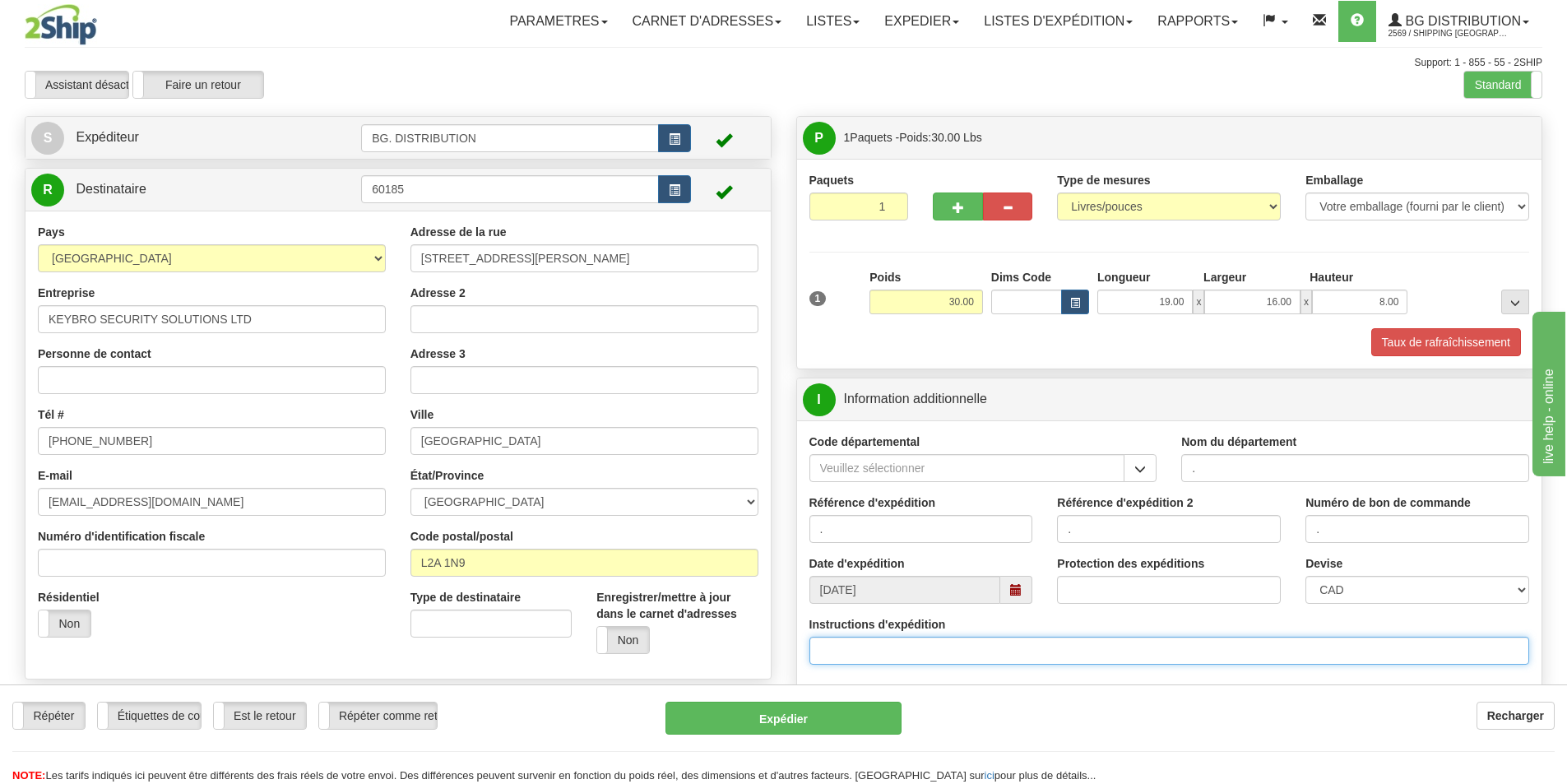
click at [912, 651] on input "Instructions d'expédition" at bounding box center [1170, 651] width 721 height 28
paste input "166600-00"
type input "166600-00"
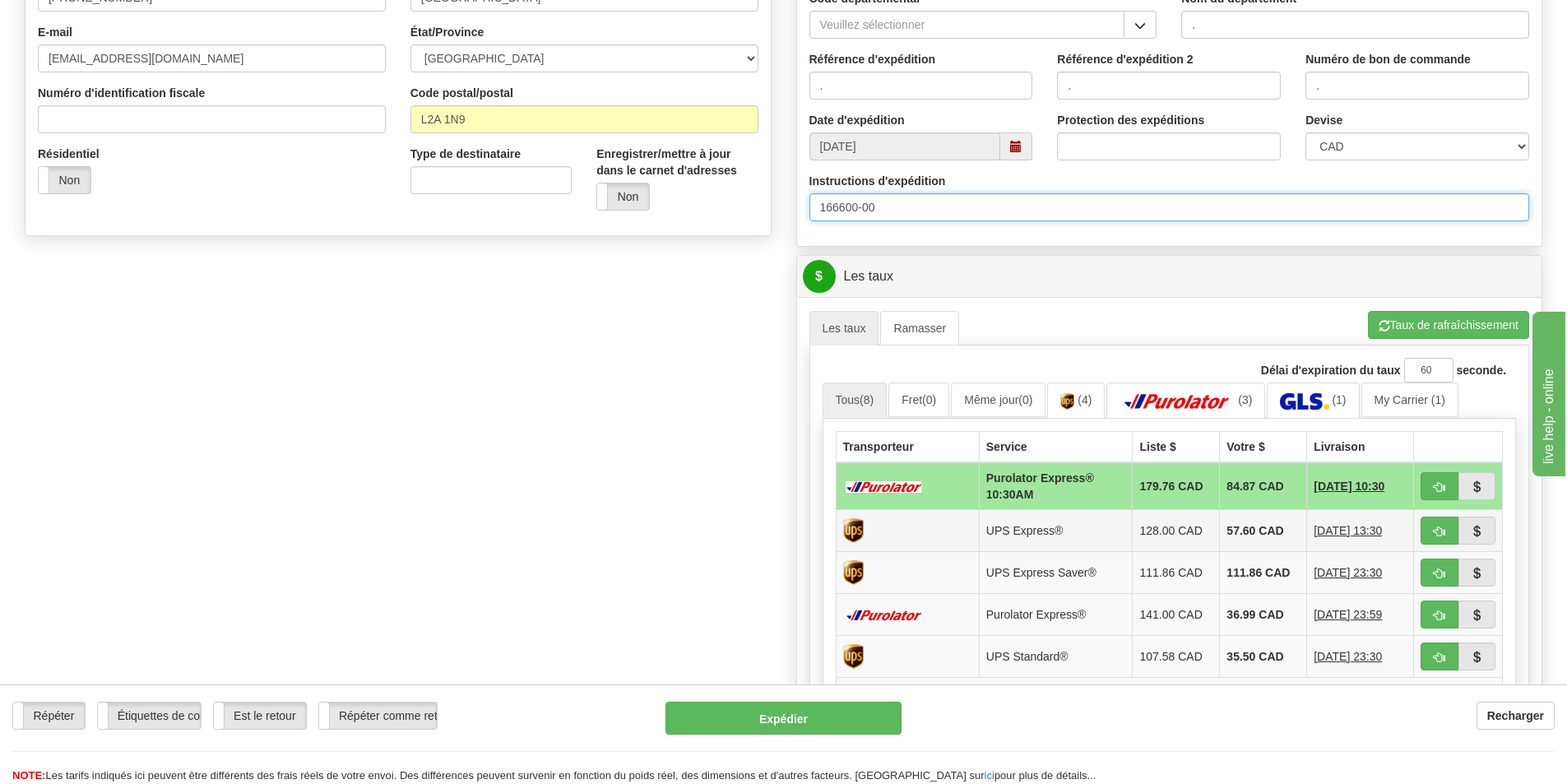
scroll to position [493, 0]
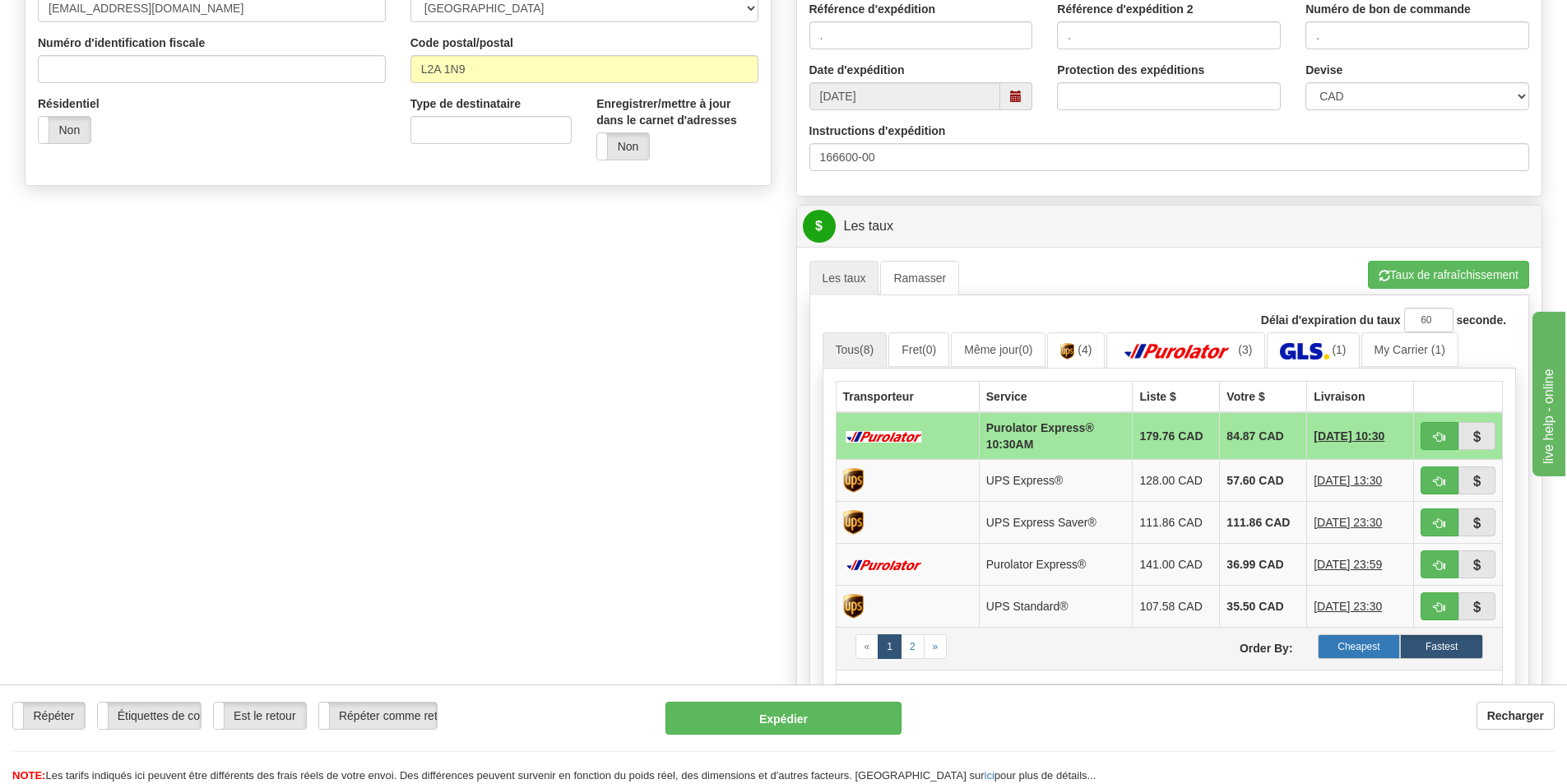
click at [1354, 641] on label "Cheapest" at bounding box center [1360, 646] width 84 height 24
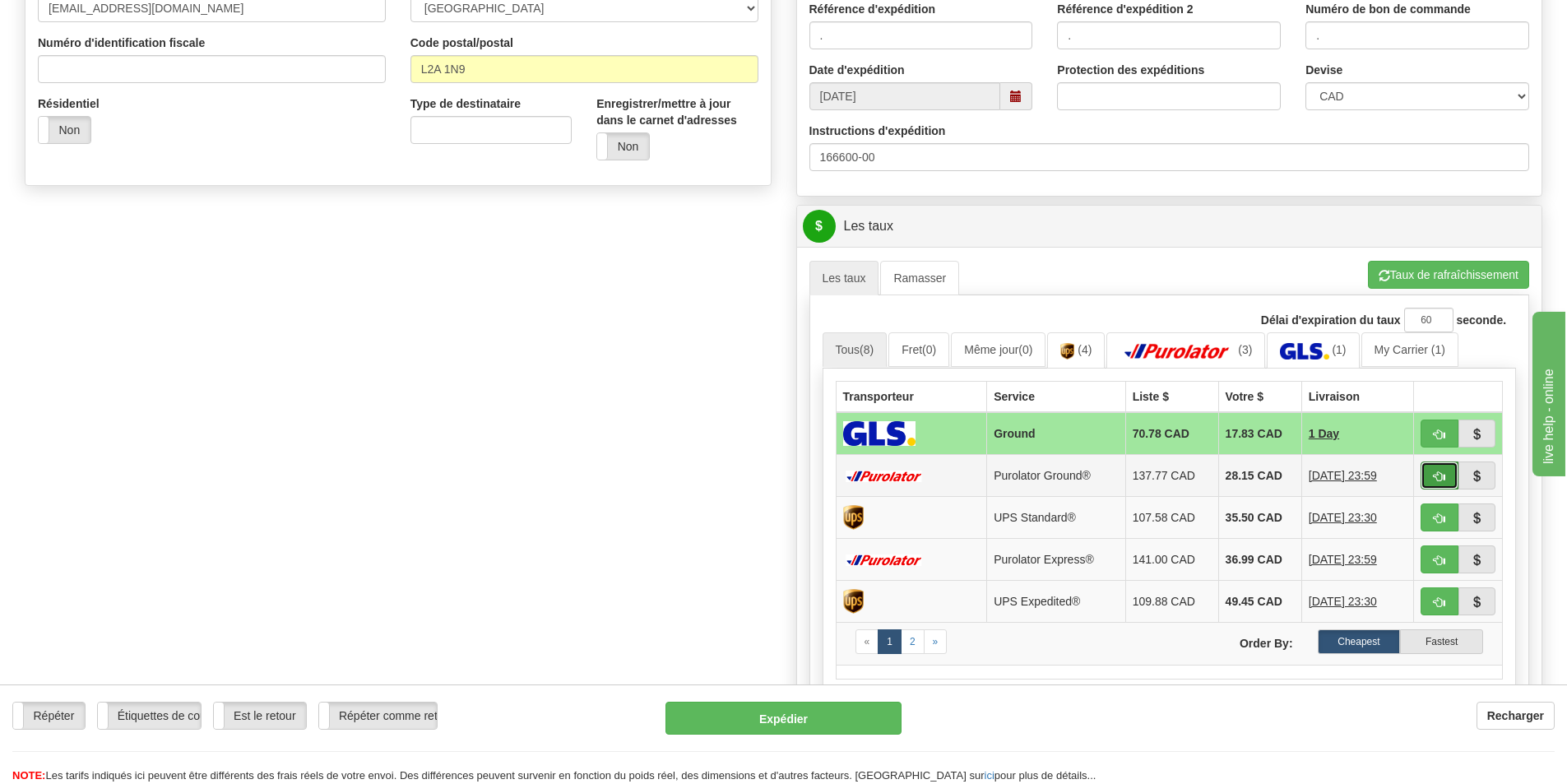
click at [1440, 475] on span "button" at bounding box center [1439, 475] width 11 height 10
type input "260"
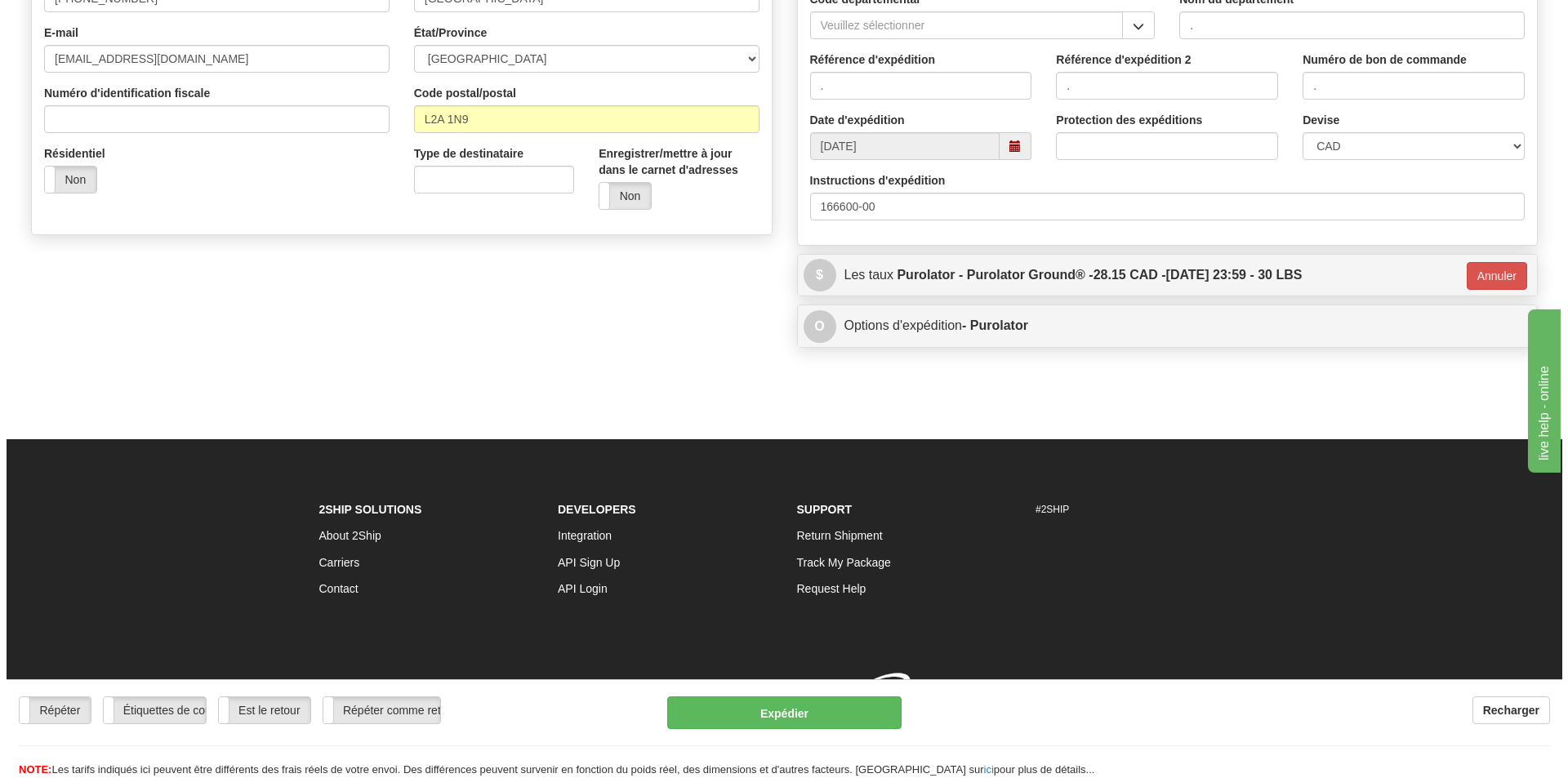
scroll to position [463, 0]
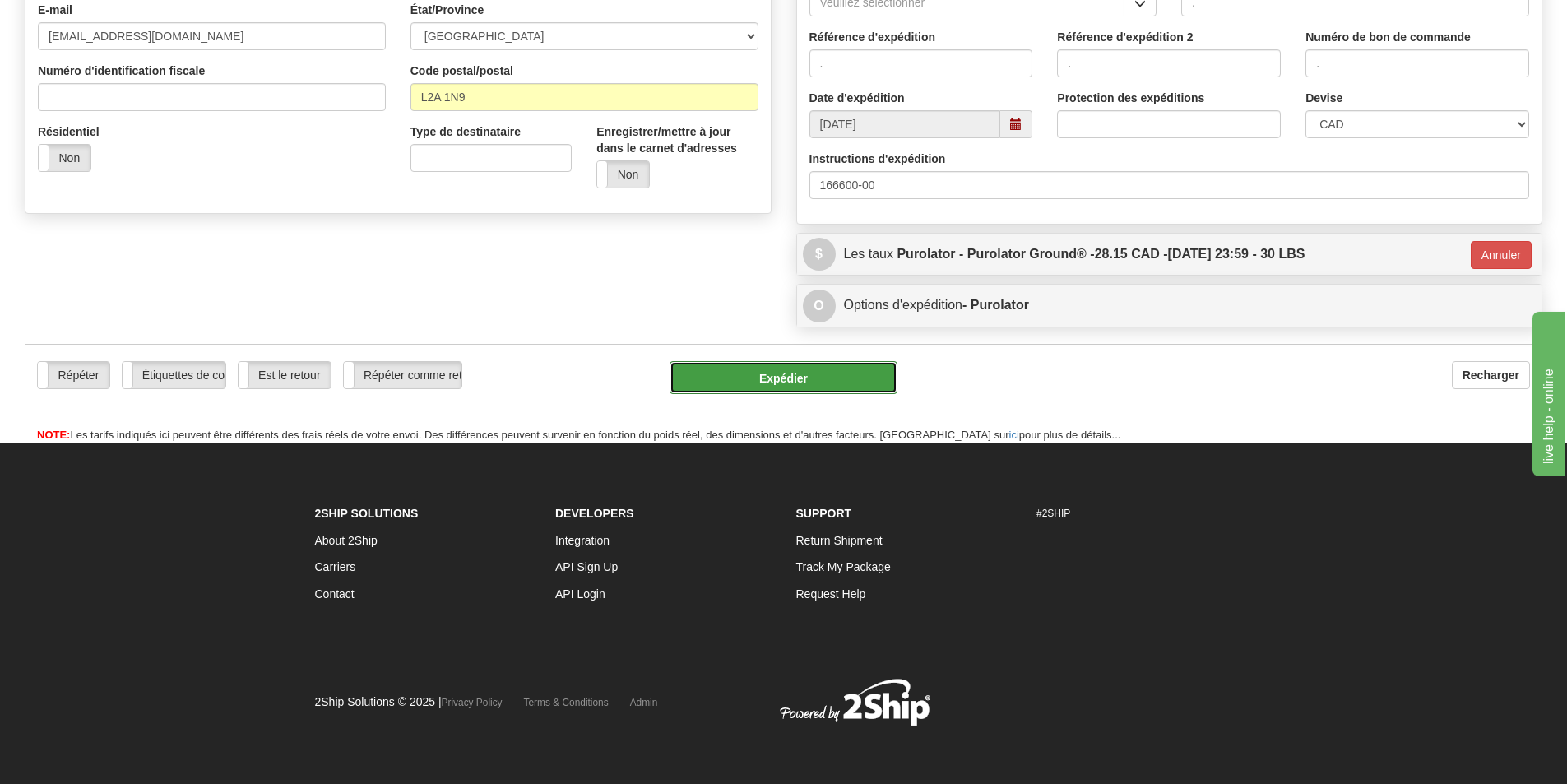
click at [826, 374] on button "Expédier" at bounding box center [784, 377] width 228 height 33
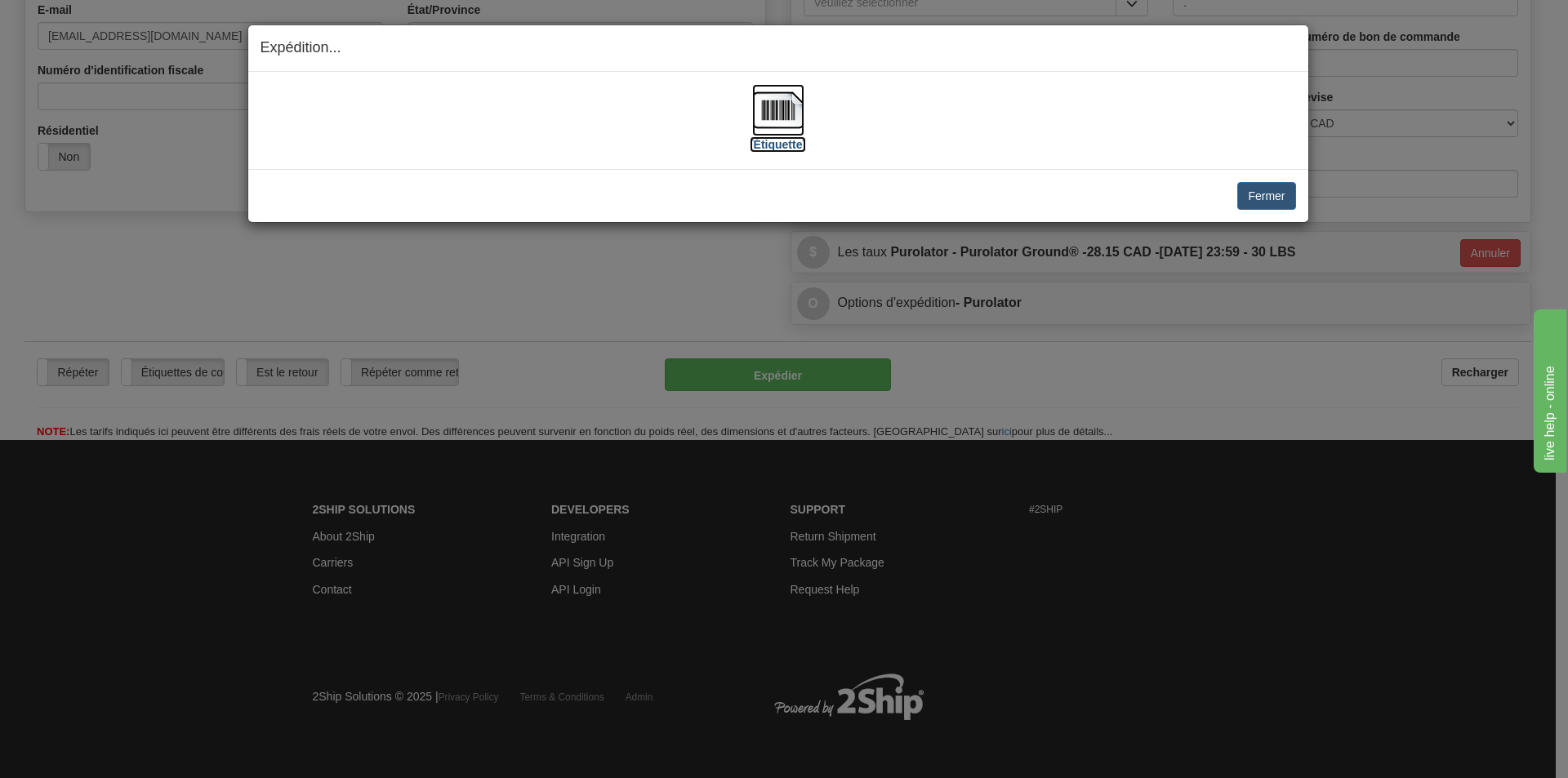
click at [780, 118] on img at bounding box center [778, 110] width 52 height 52
